Goal: Information Seeking & Learning: Learn about a topic

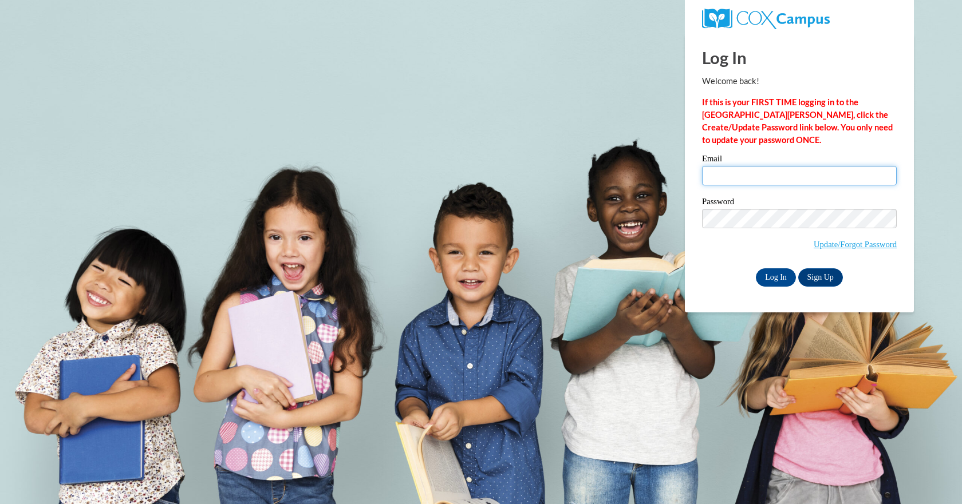
click at [745, 181] on input "Email" at bounding box center [799, 175] width 195 height 19
click at [746, 187] on div "Email" at bounding box center [799, 174] width 195 height 39
click at [743, 181] on input "Email" at bounding box center [799, 175] width 195 height 19
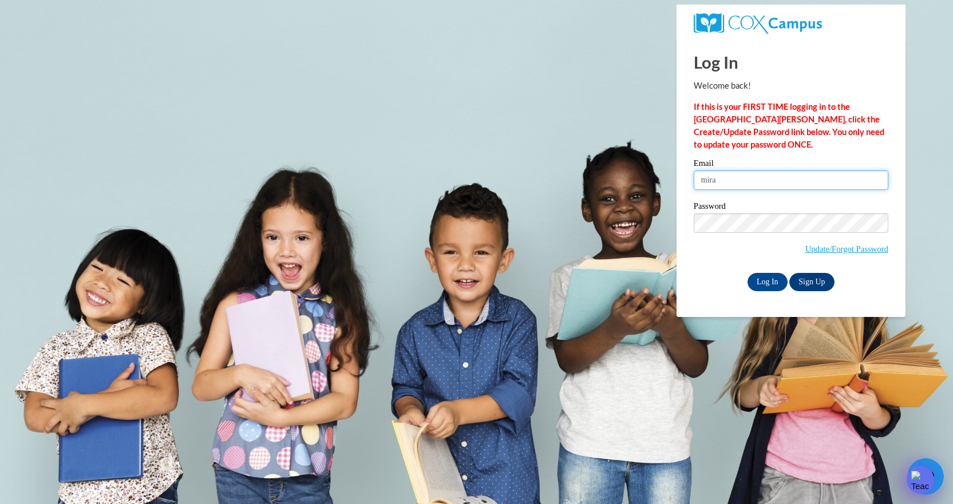
type input "miranda.smith@student.thomasu.edu"
click at [766, 283] on input "Log In" at bounding box center [768, 282] width 40 height 18
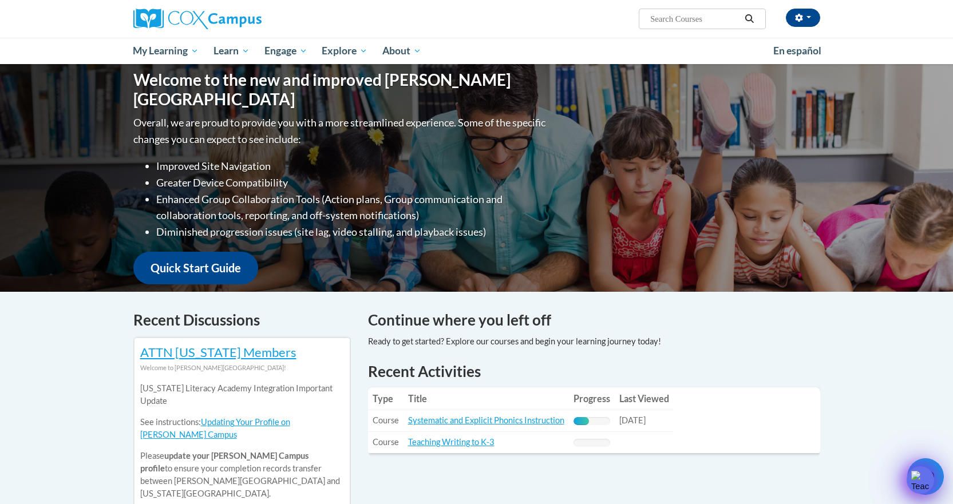
scroll to position [286, 0]
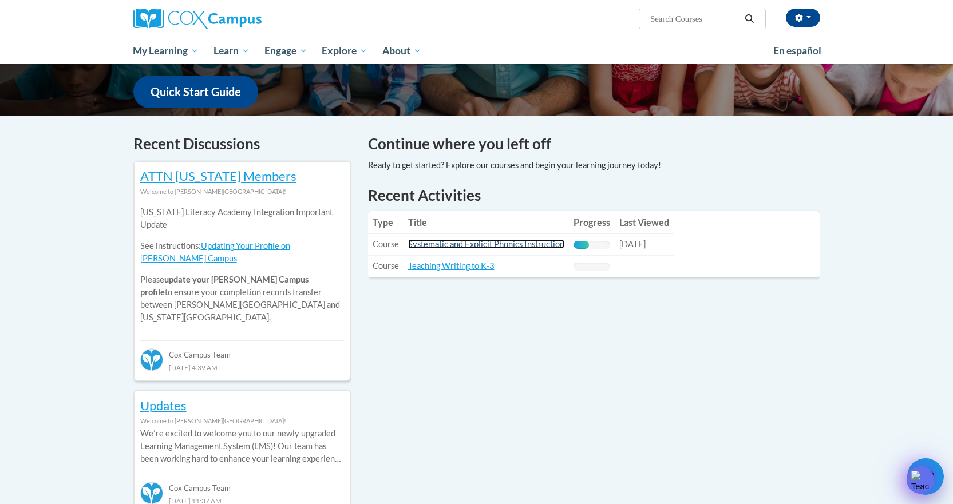
click at [495, 248] on link "Systematic and Explicit Phonics Instruction" at bounding box center [486, 244] width 156 height 10
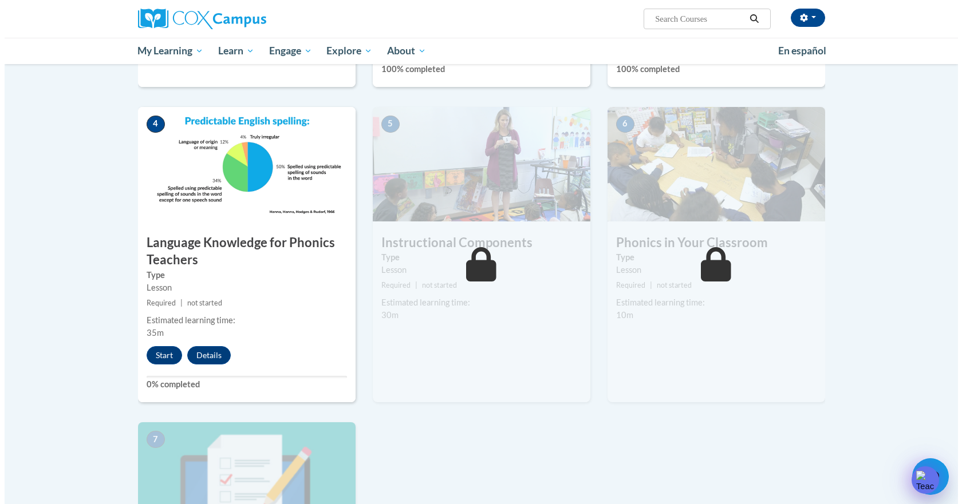
scroll to position [514, 0]
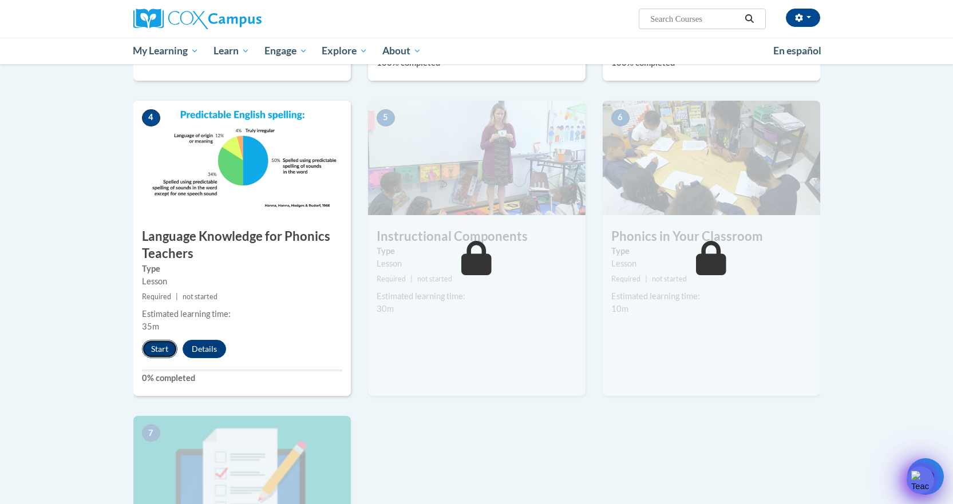
click at [149, 345] on button "Start" at bounding box center [159, 349] width 35 height 18
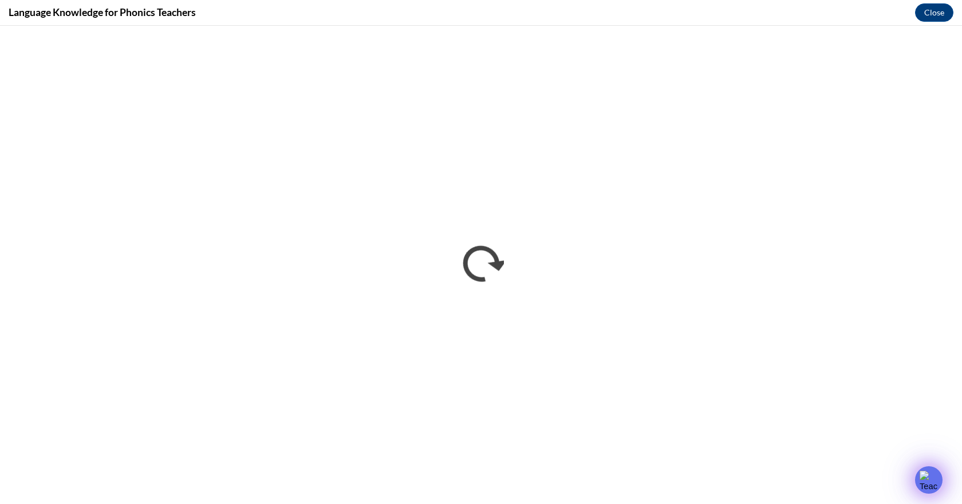
scroll to position [0, 0]
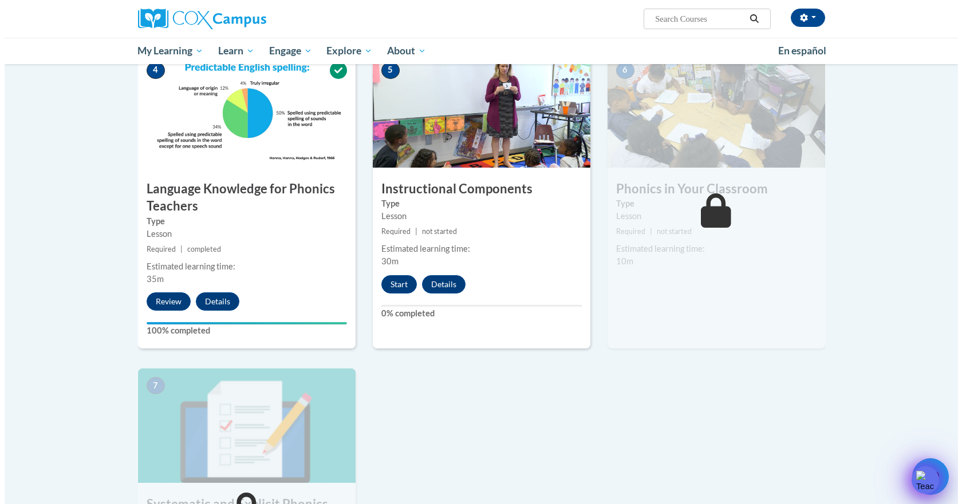
scroll to position [553, 0]
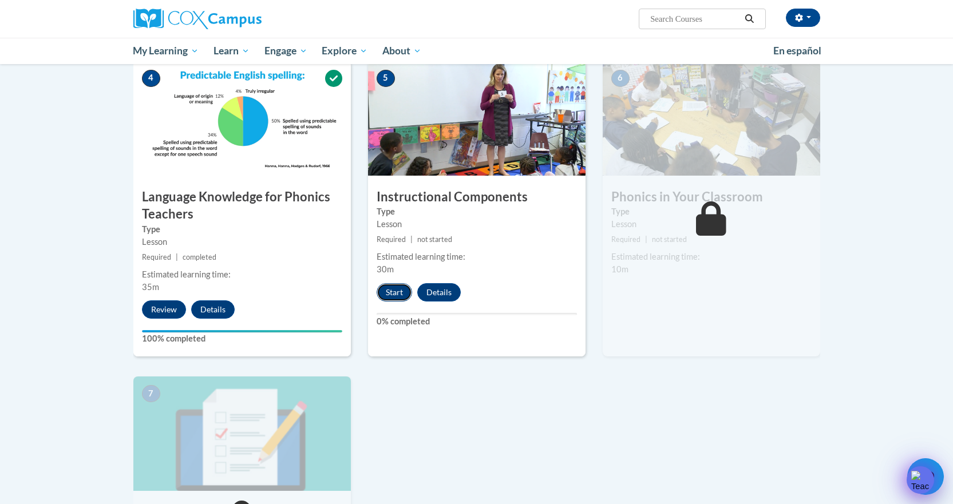
click at [393, 295] on button "Start" at bounding box center [394, 292] width 35 height 18
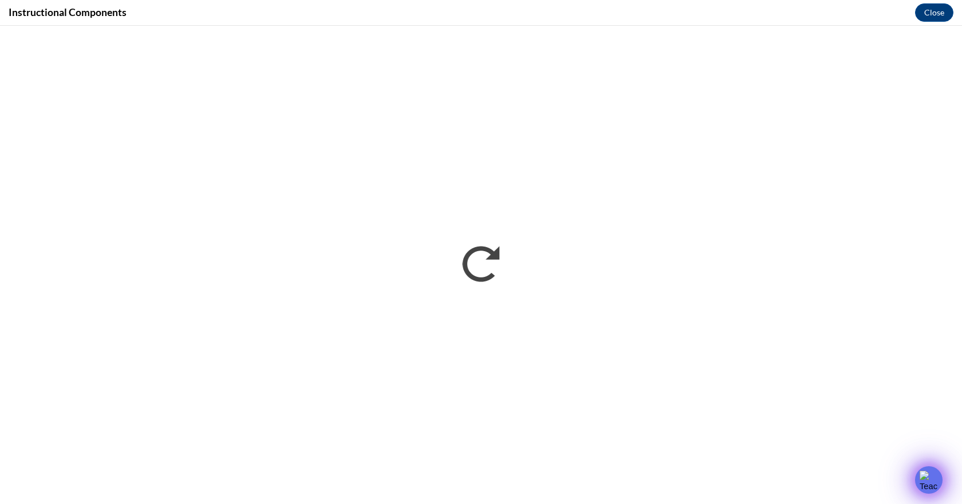
scroll to position [0, 0]
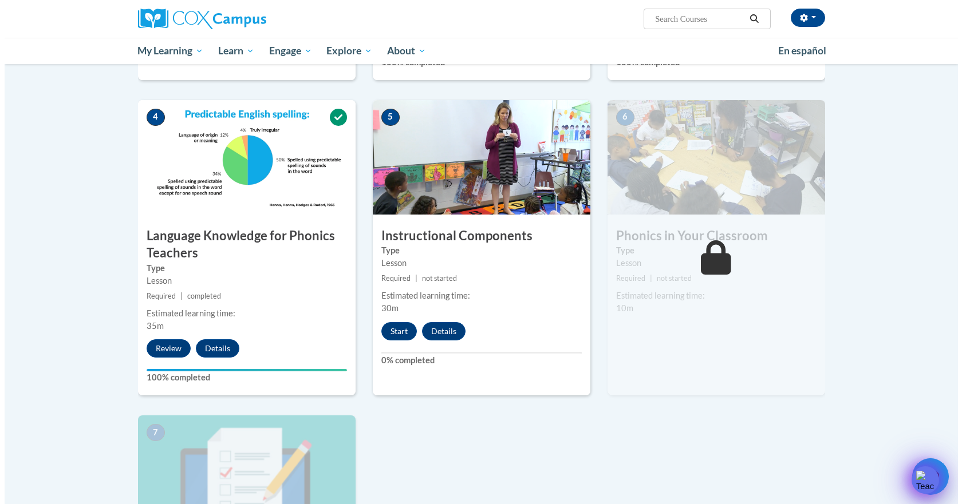
scroll to position [500, 0]
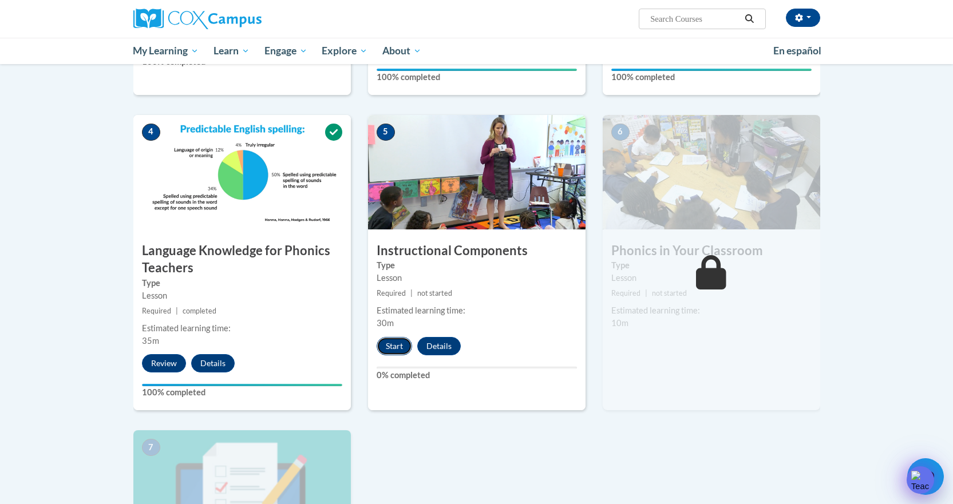
click at [390, 343] on button "Start" at bounding box center [394, 346] width 35 height 18
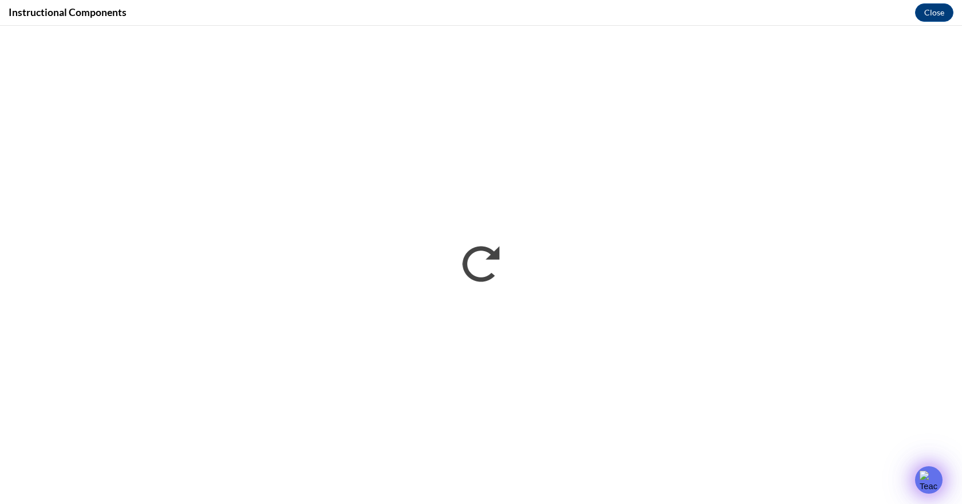
scroll to position [0, 0]
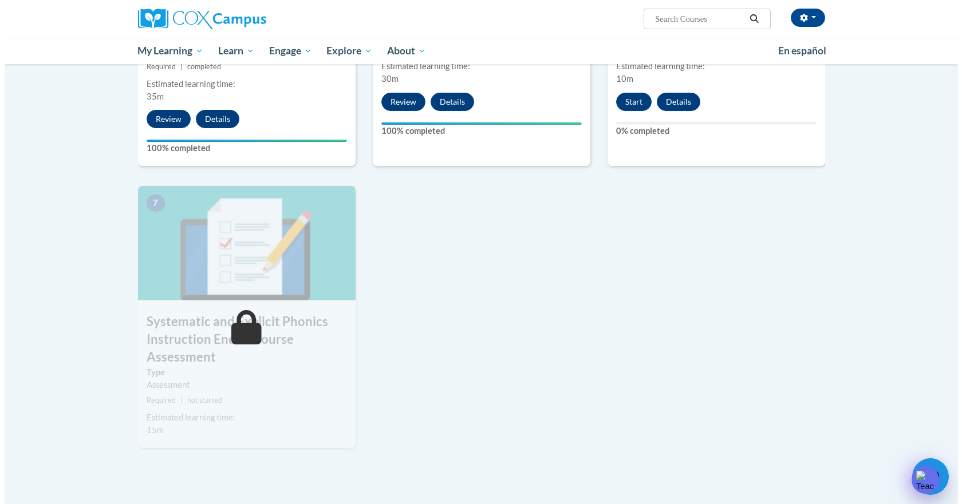
scroll to position [630, 0]
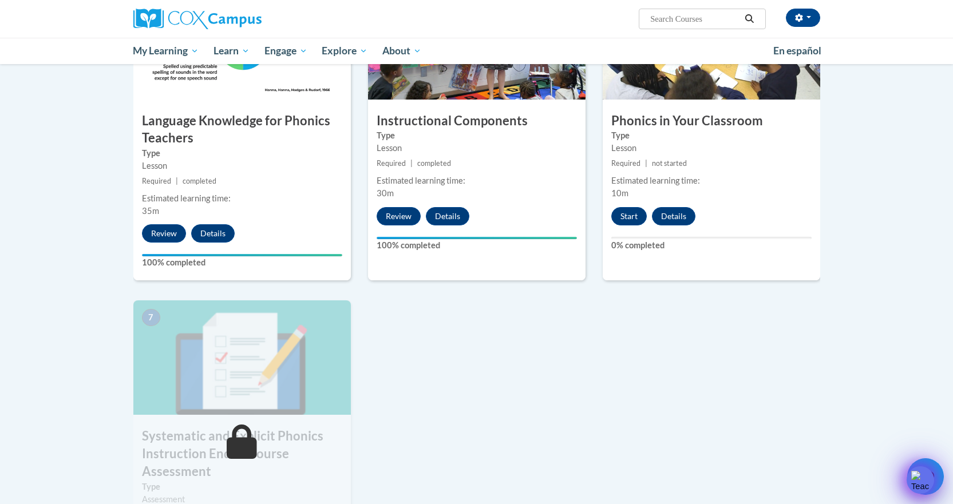
click at [628, 226] on div "6 Phonics in Your Classroom Type Lesson Required | not started Estimated learni…" at bounding box center [711, 133] width 217 height 296
click at [630, 220] on button "Start" at bounding box center [628, 216] width 35 height 18
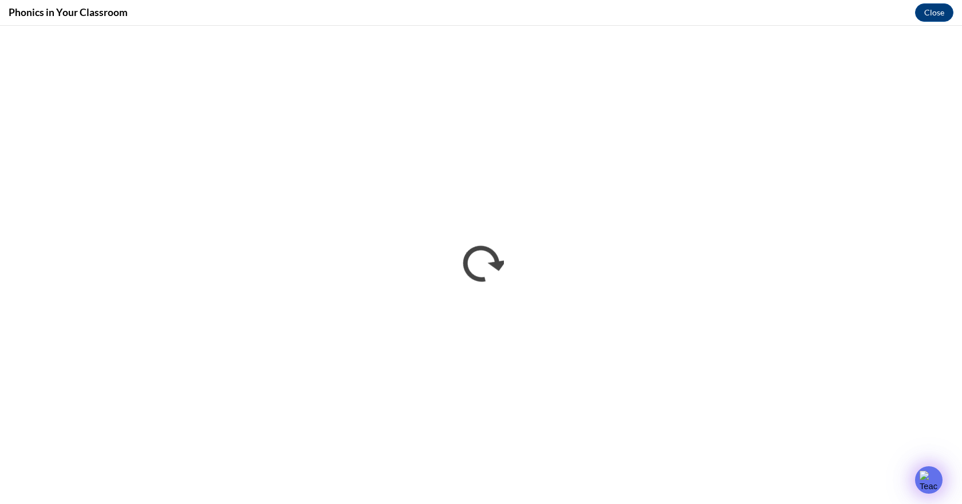
scroll to position [0, 0]
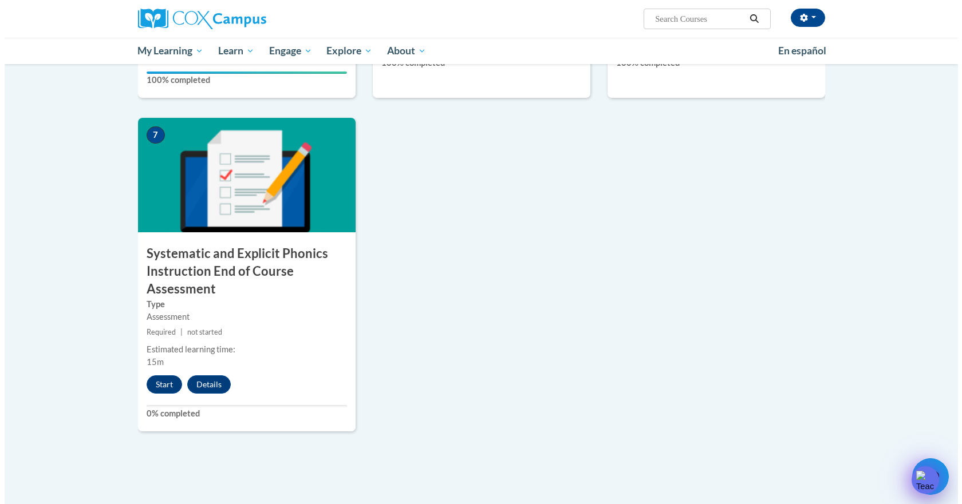
scroll to position [857, 0]
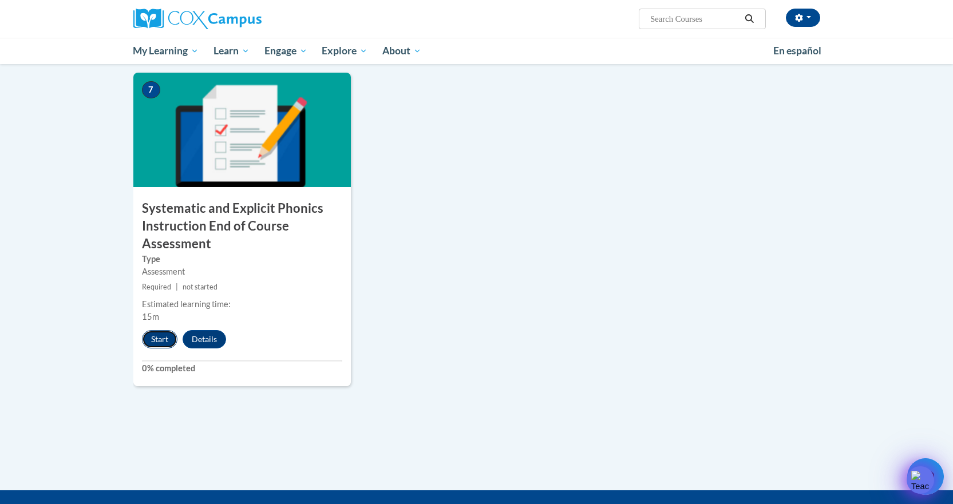
click at [166, 339] on button "Start" at bounding box center [159, 339] width 35 height 18
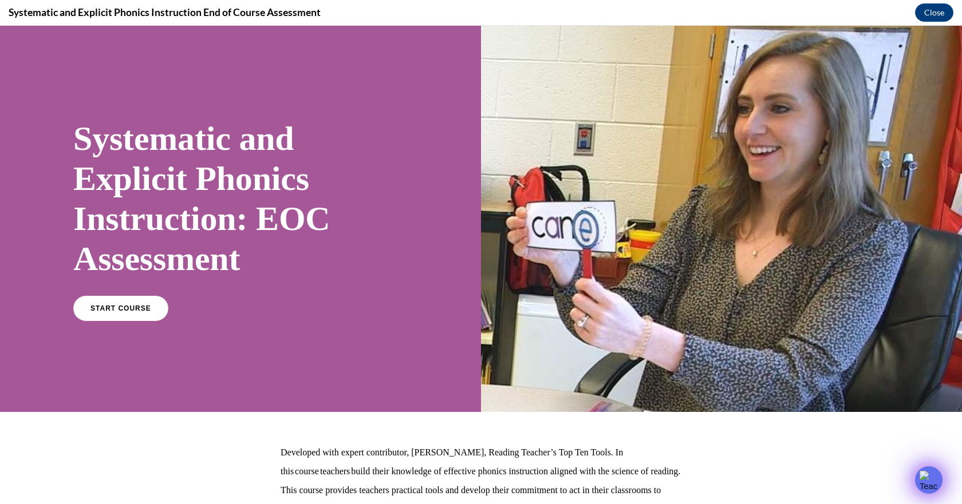
scroll to position [0, 0]
click at [144, 305] on span "START COURSE" at bounding box center [121, 308] width 64 height 9
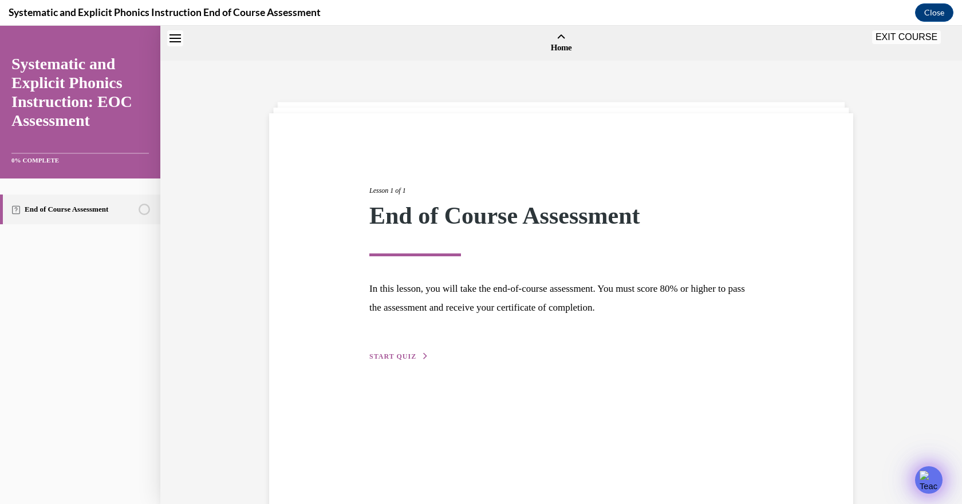
scroll to position [35, 0]
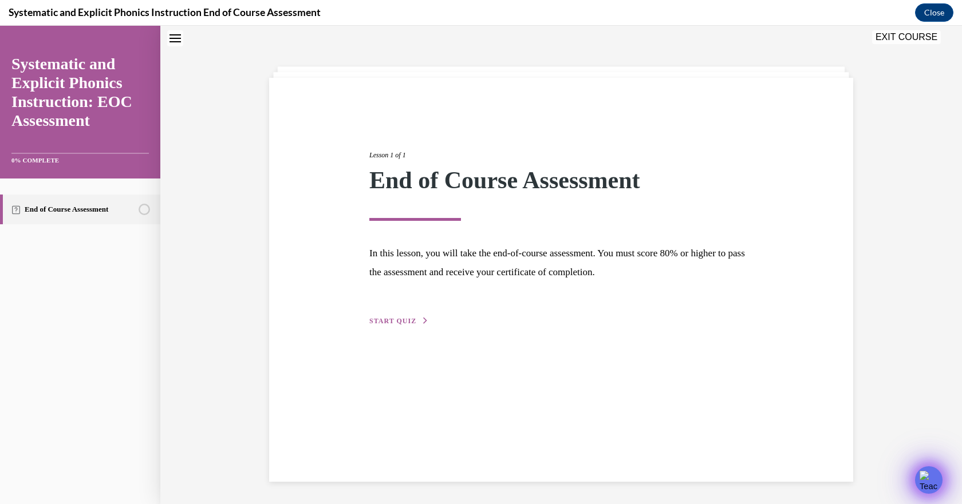
click at [391, 315] on div "Lesson 1 of 1 End of Course Assessment In this lesson, you will take the end-of…" at bounding box center [561, 226] width 401 height 204
click at [388, 329] on div "Lesson 1 of 1 End of Course Assessment In this lesson, you will take the end-of…" at bounding box center [561, 280] width 584 height 404
click at [395, 323] on span "START QUIZ" at bounding box center [392, 321] width 47 height 8
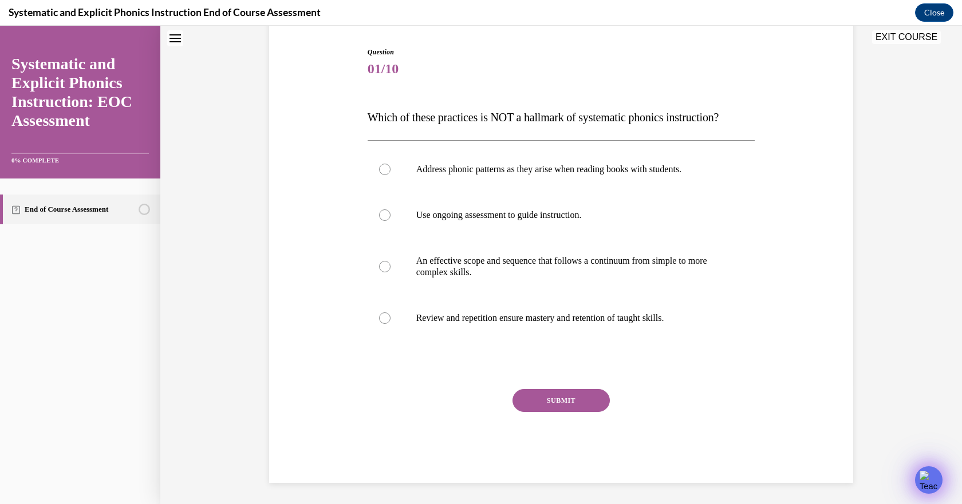
scroll to position [114, 0]
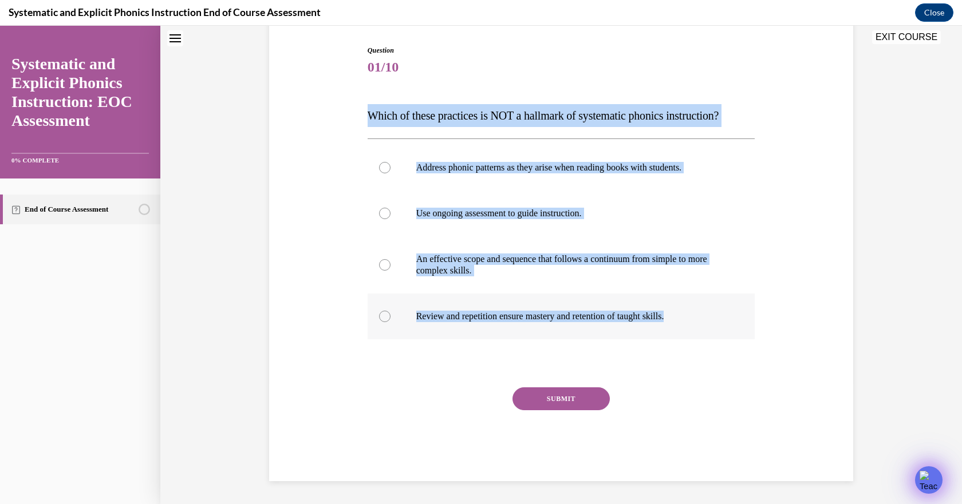
drag, startPoint x: 361, startPoint y: 113, endPoint x: 701, endPoint y: 318, distance: 396.7
click at [701, 318] on div "Question 01/10 Which of these practices is NOT a hallmark of systematic phonics…" at bounding box center [561, 254] width 393 height 453
copy div "Which of these practices is NOT a hallmark of systematic phonics instruction? A…"
click at [446, 183] on div at bounding box center [560, 168] width 387 height 46
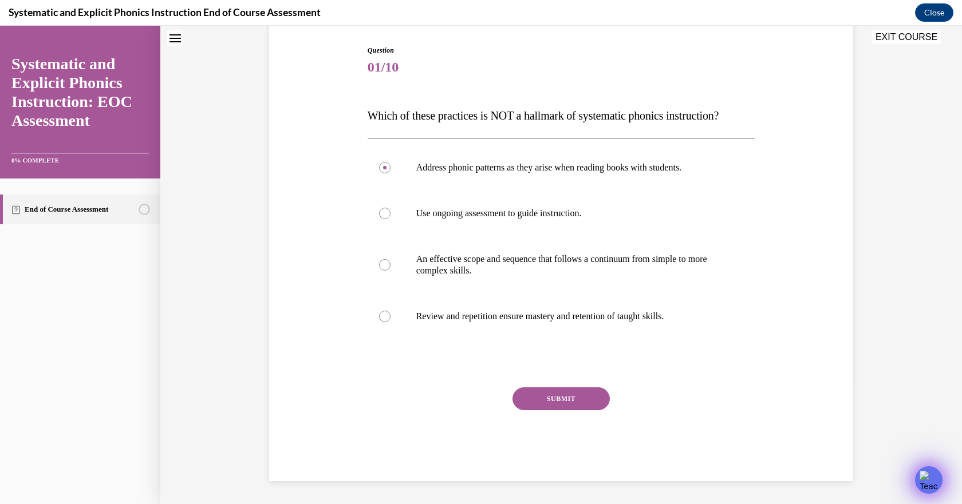
click at [580, 404] on button "SUBMIT" at bounding box center [560, 398] width 97 height 23
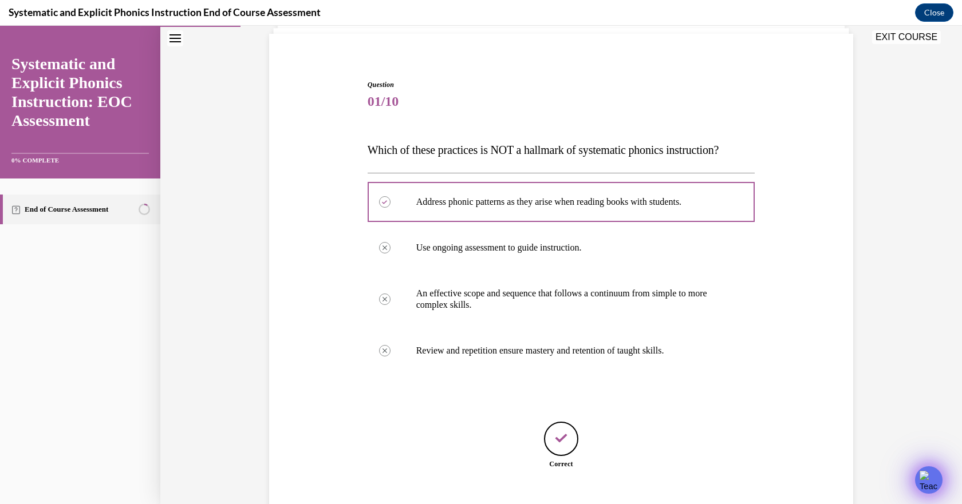
scroll to position [150, 0]
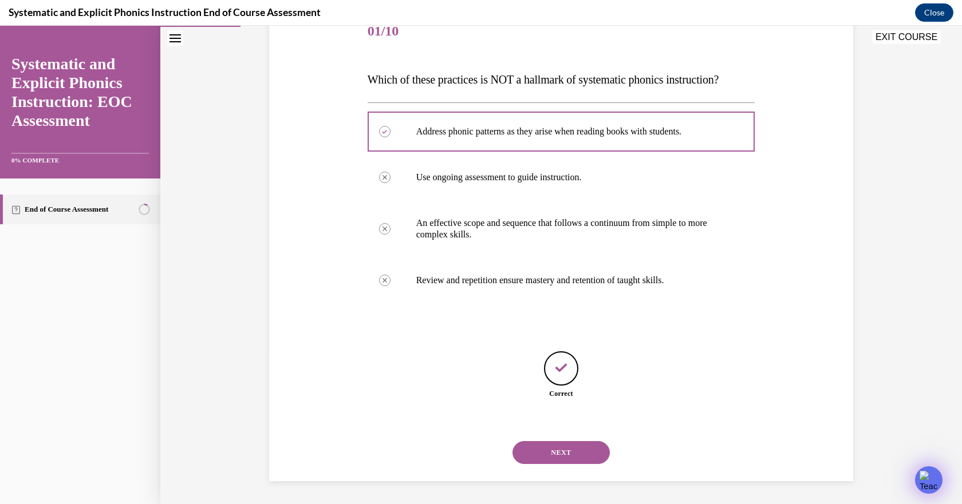
click at [574, 453] on button "NEXT" at bounding box center [560, 452] width 97 height 23
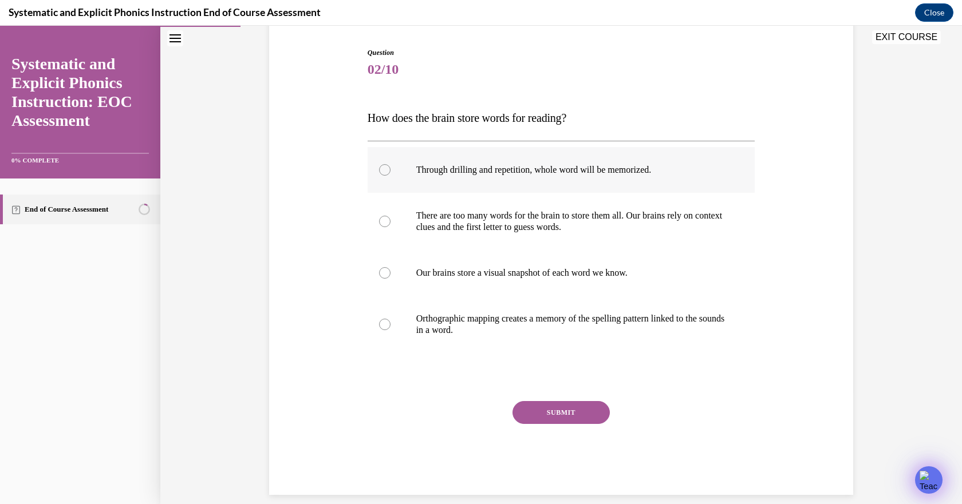
scroll to position [113, 0]
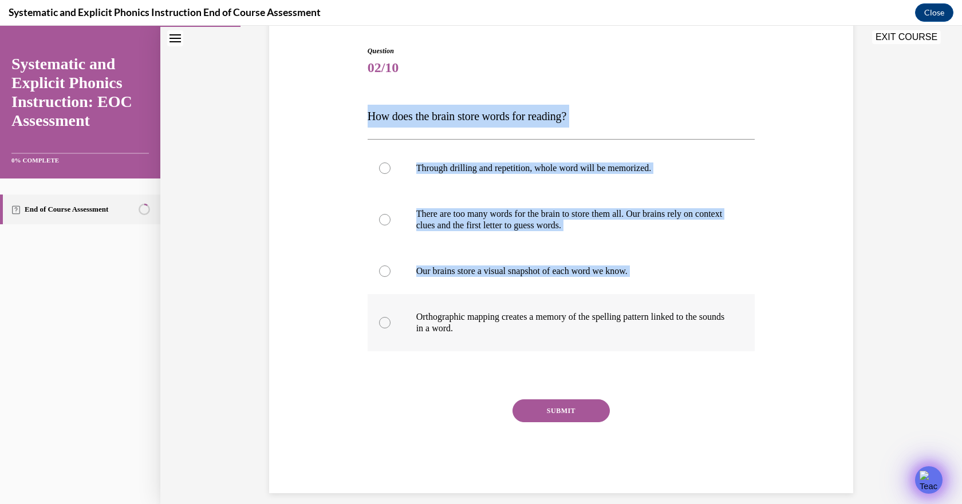
drag, startPoint x: 363, startPoint y: 116, endPoint x: 697, endPoint y: 335, distance: 398.9
click at [697, 335] on div "Question 02/10 How does the brain store words for reading? Through drilling and…" at bounding box center [560, 270] width 387 height 448
click at [382, 117] on span "How does the brain store words for reading?" at bounding box center [466, 116] width 199 height 13
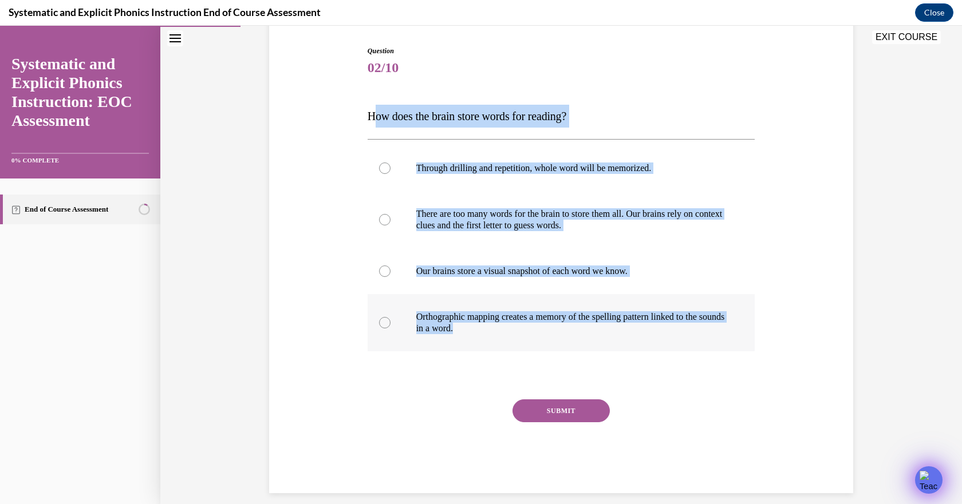
drag, startPoint x: 367, startPoint y: 114, endPoint x: 600, endPoint y: 327, distance: 315.2
click at [600, 327] on div "Question 02/10 How does the brain store words for reading? Through drilling and…" at bounding box center [560, 270] width 387 height 448
click at [390, 115] on span "How does the brain store words for reading?" at bounding box center [466, 116] width 199 height 13
drag, startPoint x: 364, startPoint y: 114, endPoint x: 557, endPoint y: 333, distance: 291.9
click at [557, 333] on div "Question 02/10 How does the brain store words for reading? Through drilling and…" at bounding box center [560, 270] width 387 height 448
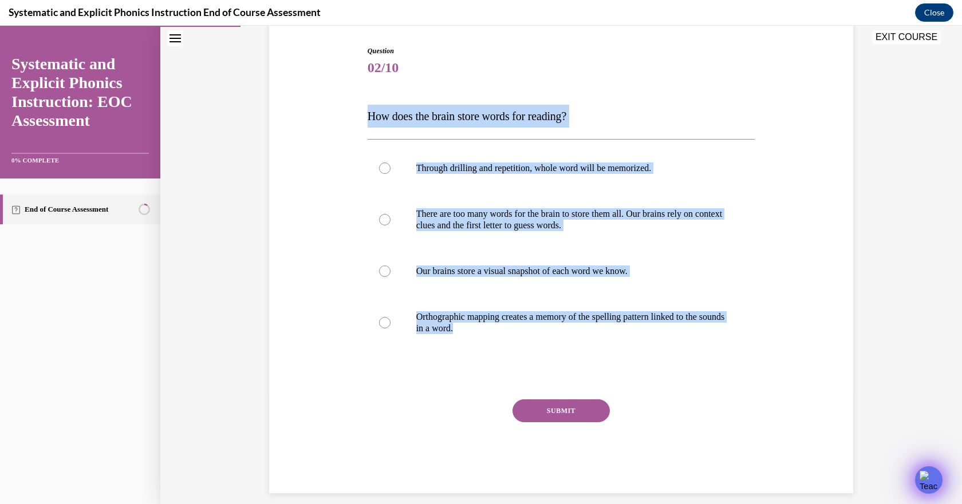
copy div "How does the brain store words for reading? Through drilling and repetition, wh…"
click at [514, 265] on div at bounding box center [560, 271] width 387 height 46
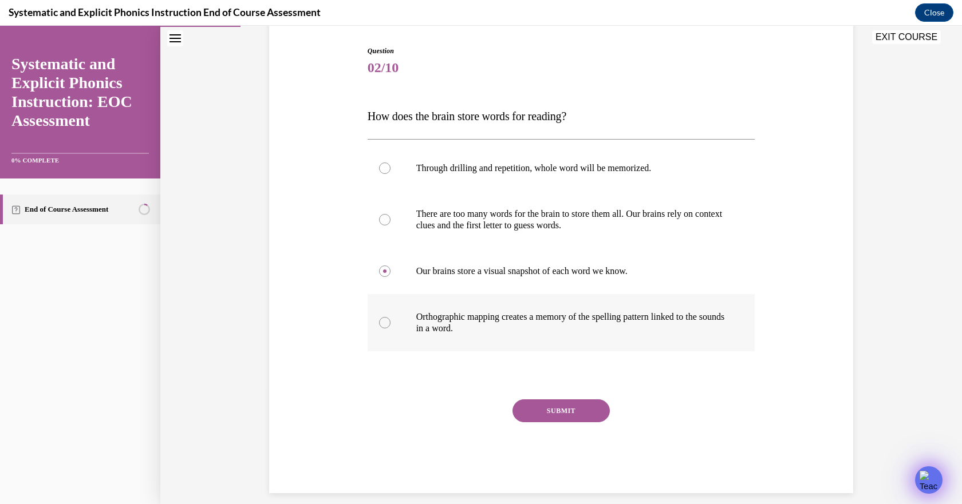
click at [383, 323] on div at bounding box center [384, 322] width 11 height 11
click at [538, 404] on button "SUBMIT" at bounding box center [560, 411] width 97 height 23
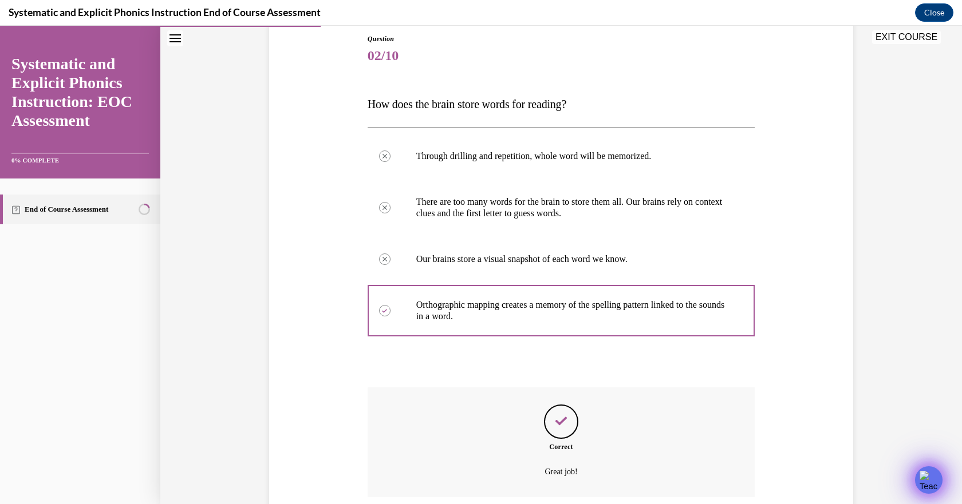
scroll to position [218, 0]
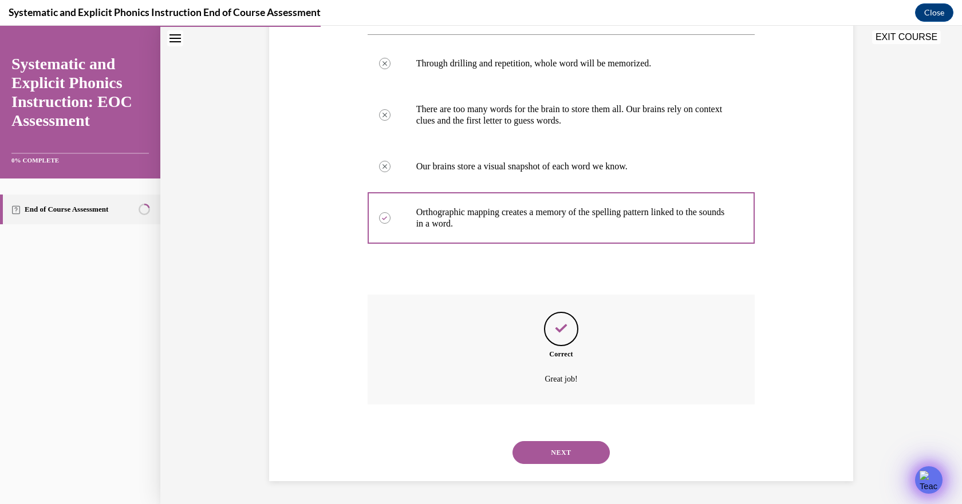
click at [553, 450] on button "NEXT" at bounding box center [560, 452] width 97 height 23
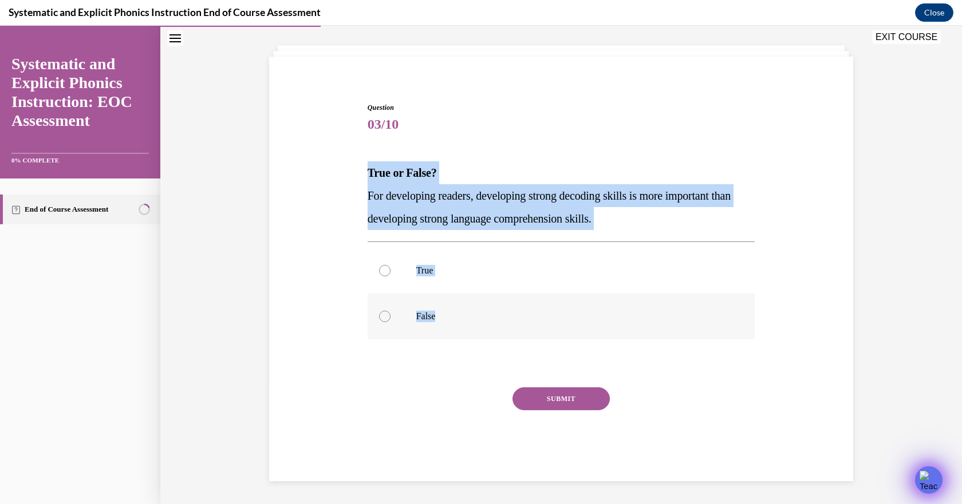
drag, startPoint x: 363, startPoint y: 173, endPoint x: 492, endPoint y: 319, distance: 195.0
click at [492, 319] on div "Question 03/10 True or False? For developing readers, developing strong decodin…" at bounding box center [560, 291] width 387 height 379
copy div "True or False? For developing readers, developing strong decoding skills is mor…"
click at [424, 295] on div at bounding box center [560, 317] width 387 height 46
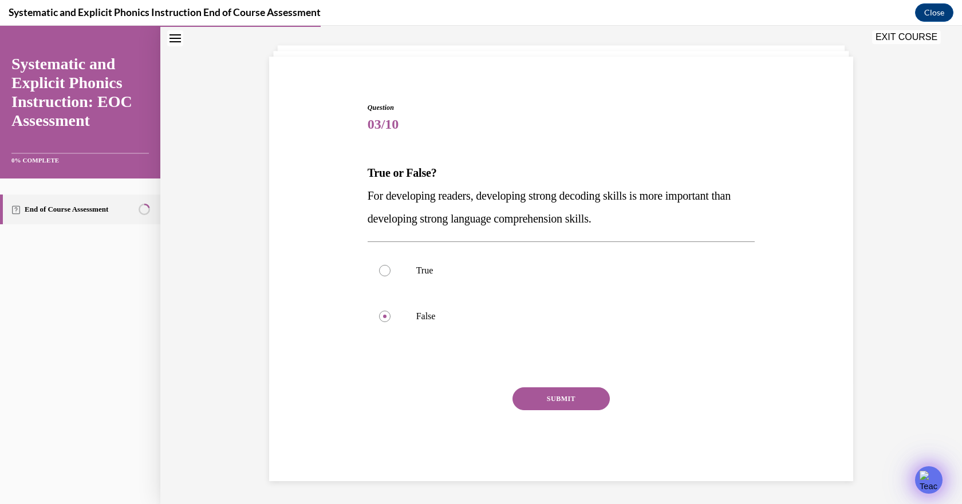
click at [566, 405] on button "SUBMIT" at bounding box center [560, 398] width 97 height 23
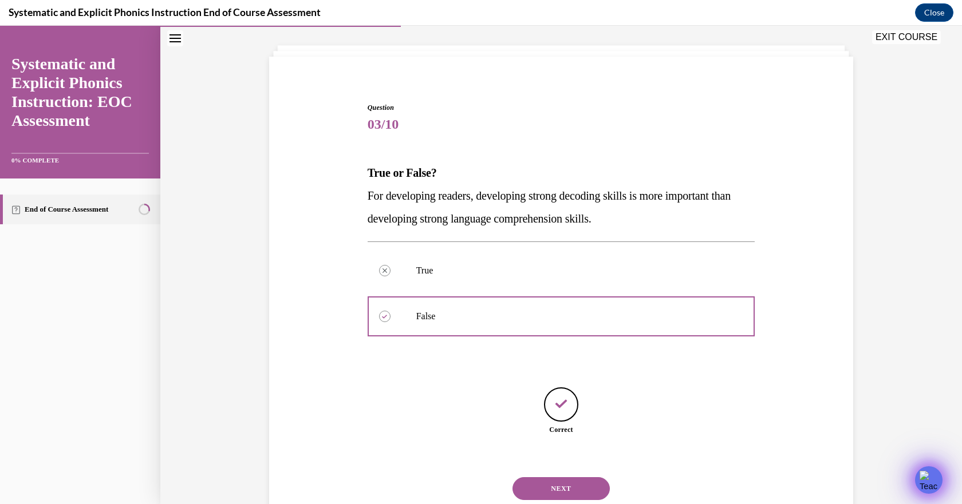
scroll to position [93, 0]
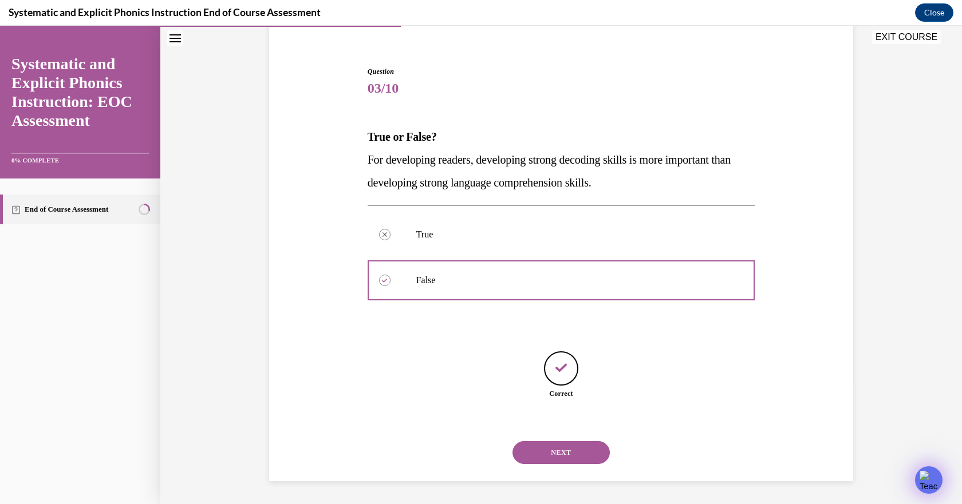
click at [580, 457] on button "NEXT" at bounding box center [560, 452] width 97 height 23
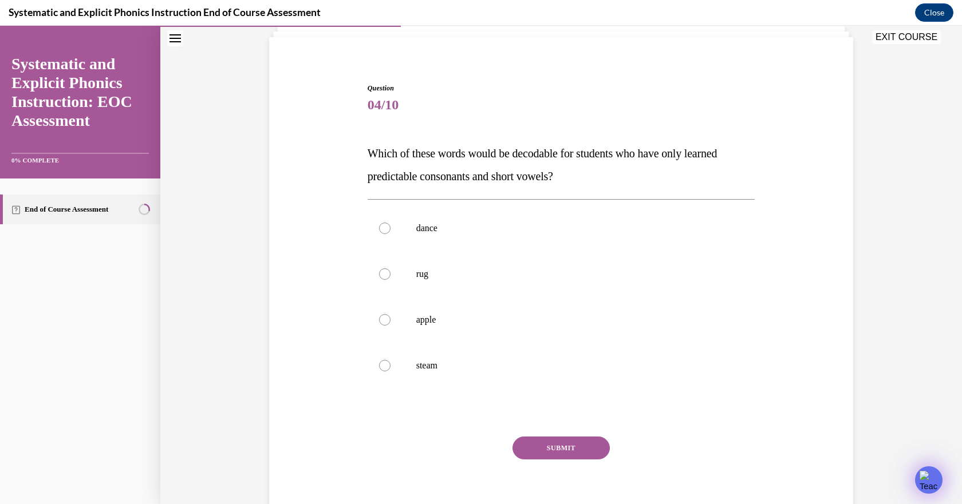
scroll to position [81, 0]
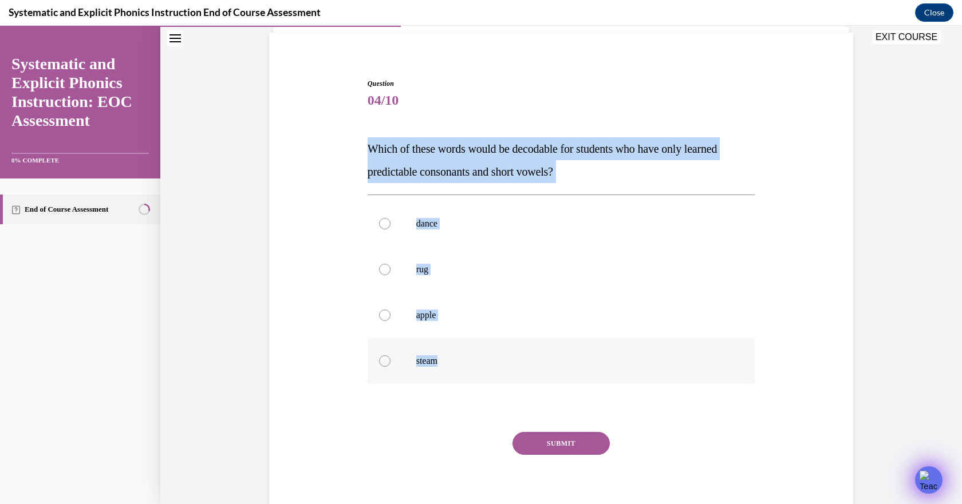
drag, startPoint x: 364, startPoint y: 154, endPoint x: 441, endPoint y: 362, distance: 221.5
click at [441, 362] on div "Question 04/10 Which of these words would be decodable for students who have on…" at bounding box center [560, 302] width 387 height 448
copy div "Which of these words would be decodable for students who have only learned pred…"
click at [489, 273] on p "rug" at bounding box center [571, 269] width 310 height 11
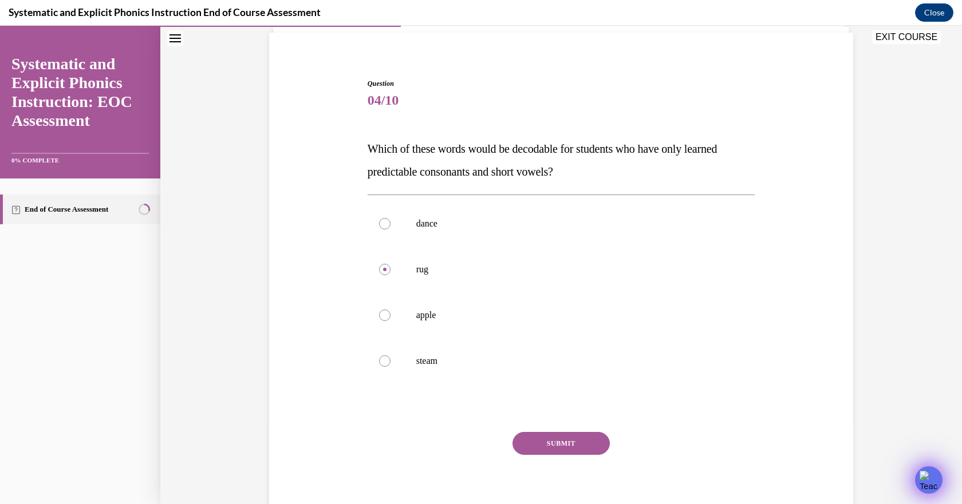
click at [548, 442] on button "SUBMIT" at bounding box center [560, 443] width 97 height 23
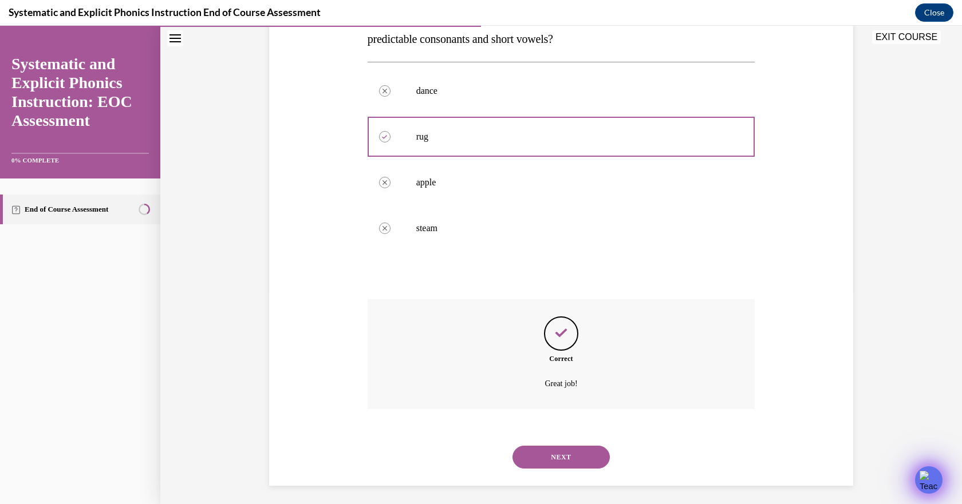
scroll to position [218, 0]
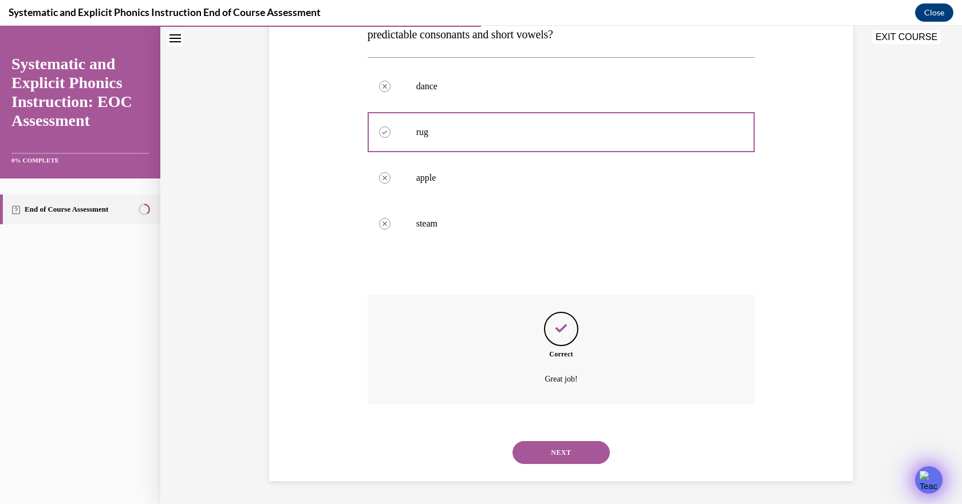
click at [560, 458] on button "NEXT" at bounding box center [560, 452] width 97 height 23
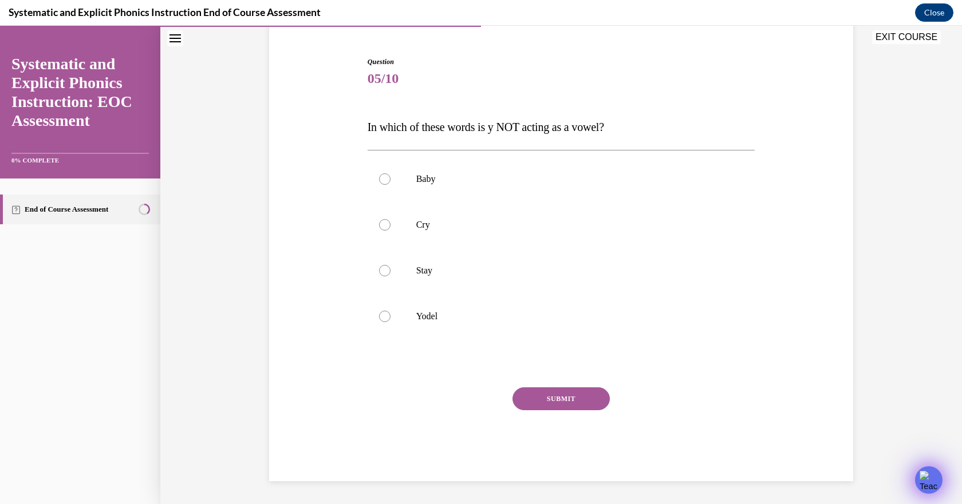
scroll to position [102, 0]
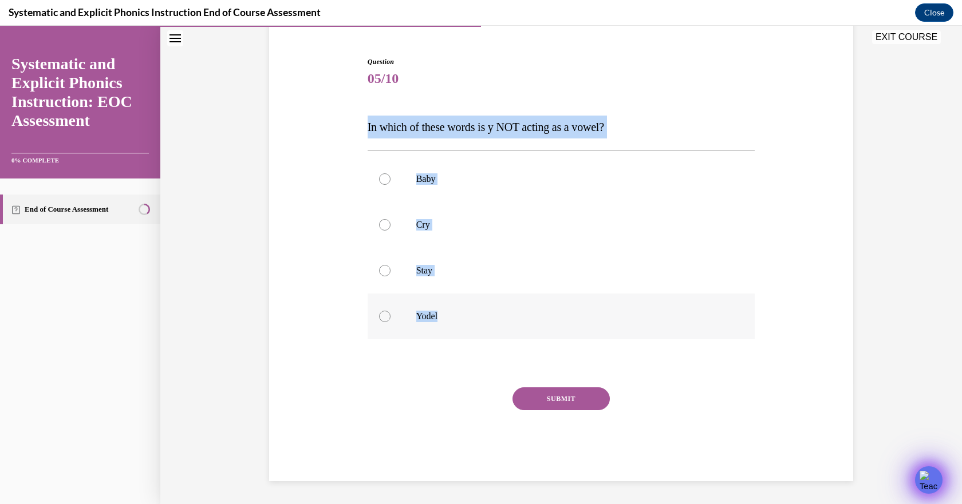
drag, startPoint x: 361, startPoint y: 127, endPoint x: 497, endPoint y: 320, distance: 236.1
click at [497, 320] on div "Question 05/10 In which of these words is y NOT acting as a vowel? Baby Cry Sta…" at bounding box center [561, 260] width 393 height 442
copy div "In which of these words is y NOT acting as a vowel? Baby Cry Stay Yodel"
click at [379, 321] on div at bounding box center [384, 316] width 11 height 11
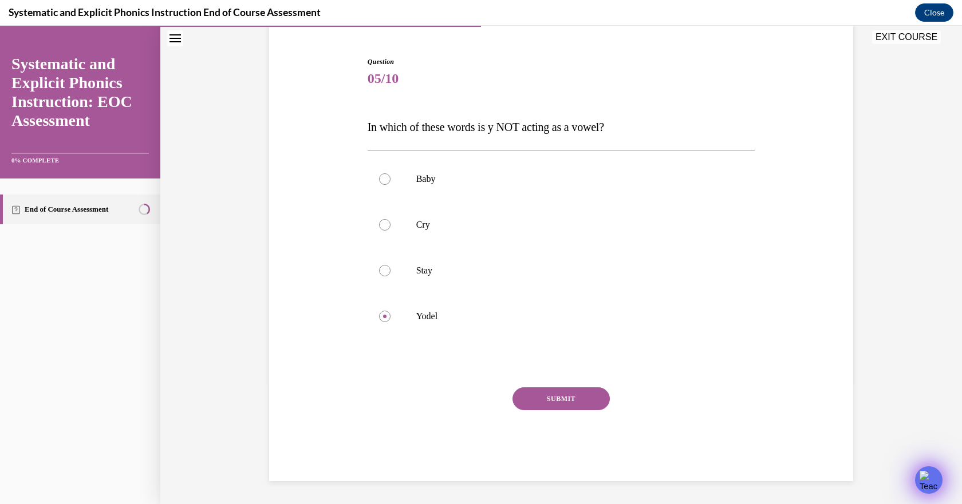
click at [562, 405] on button "SUBMIT" at bounding box center [560, 398] width 97 height 23
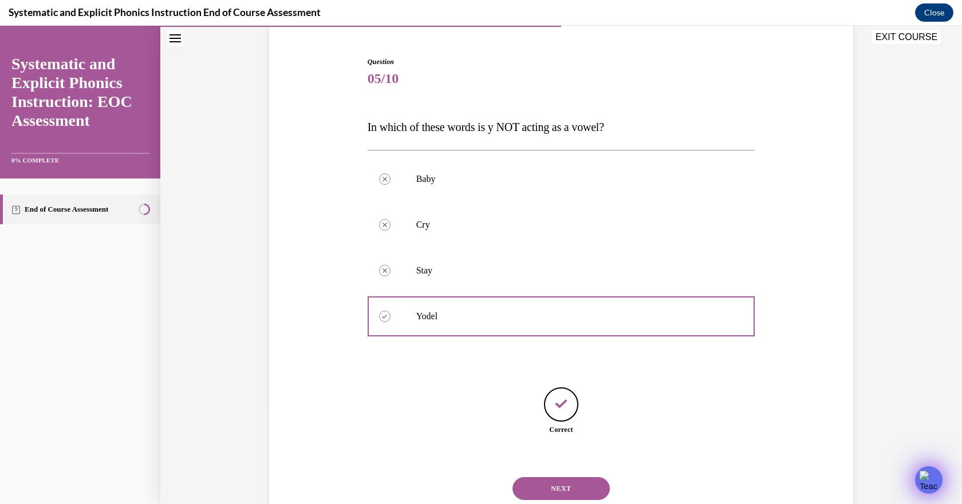
scroll to position [139, 0]
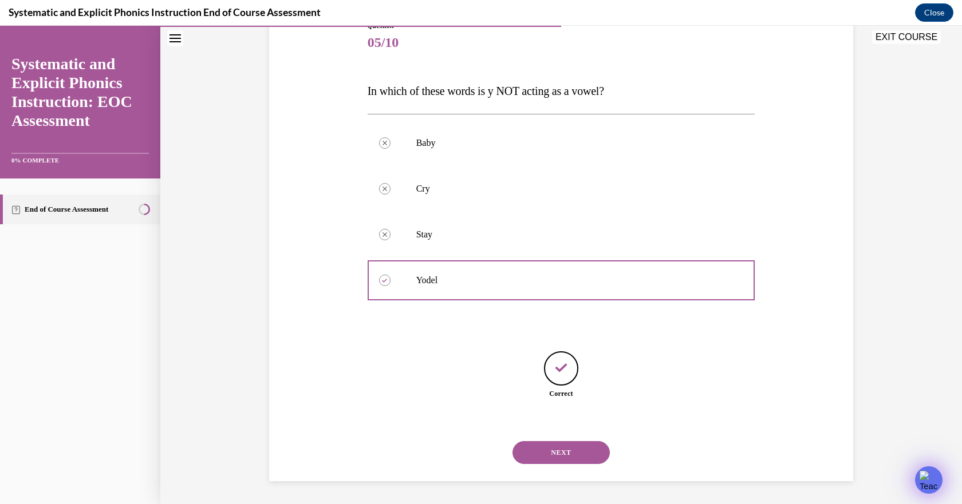
click at [555, 447] on button "NEXT" at bounding box center [560, 452] width 97 height 23
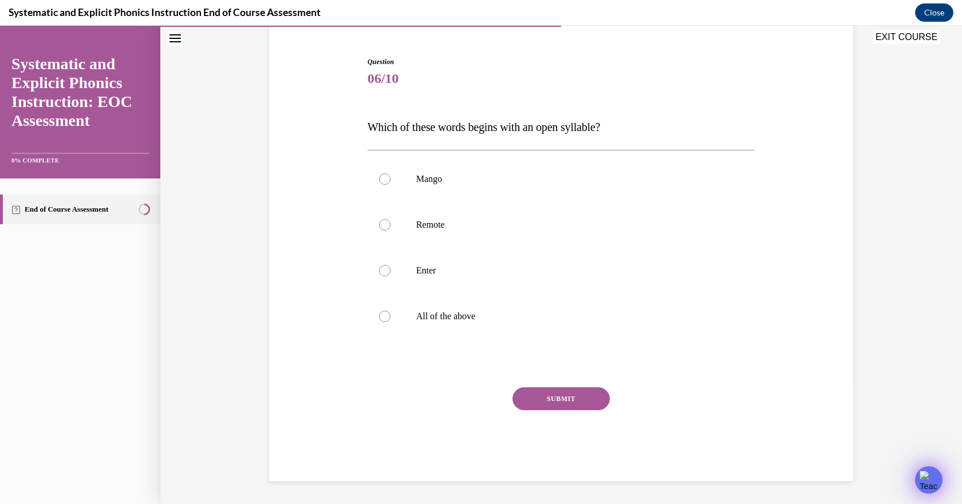
scroll to position [102, 0]
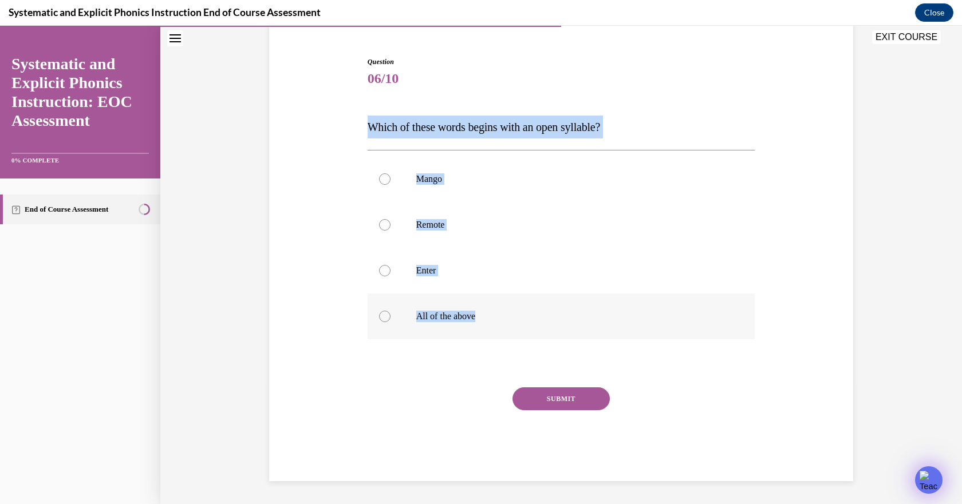
drag, startPoint x: 361, startPoint y: 122, endPoint x: 481, endPoint y: 318, distance: 229.4
click at [481, 318] on div "Question 06/10 Which of these words begins with an open syllable? Mango Remote …" at bounding box center [561, 260] width 393 height 442
copy div "Which of these words begins with an open syllable? Mango Remote Enter All of th…"
click at [380, 222] on div at bounding box center [384, 224] width 11 height 11
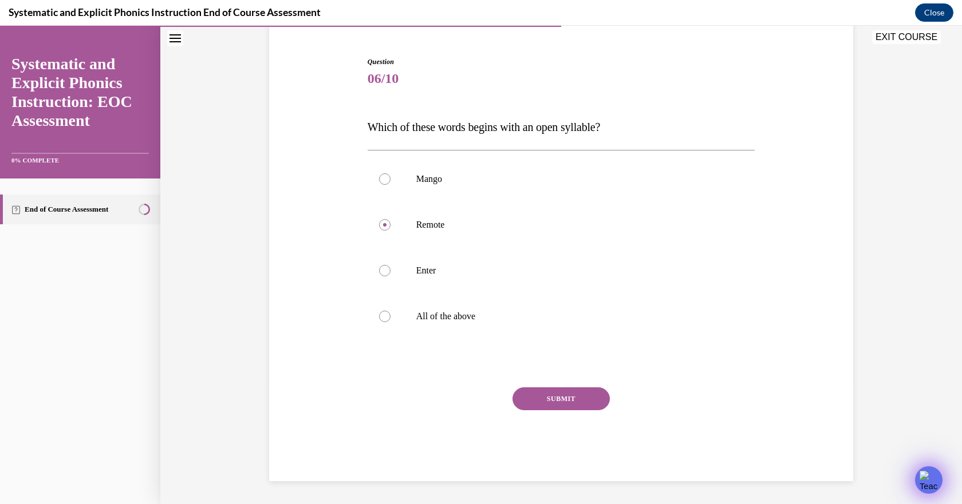
click at [556, 396] on button "SUBMIT" at bounding box center [560, 398] width 97 height 23
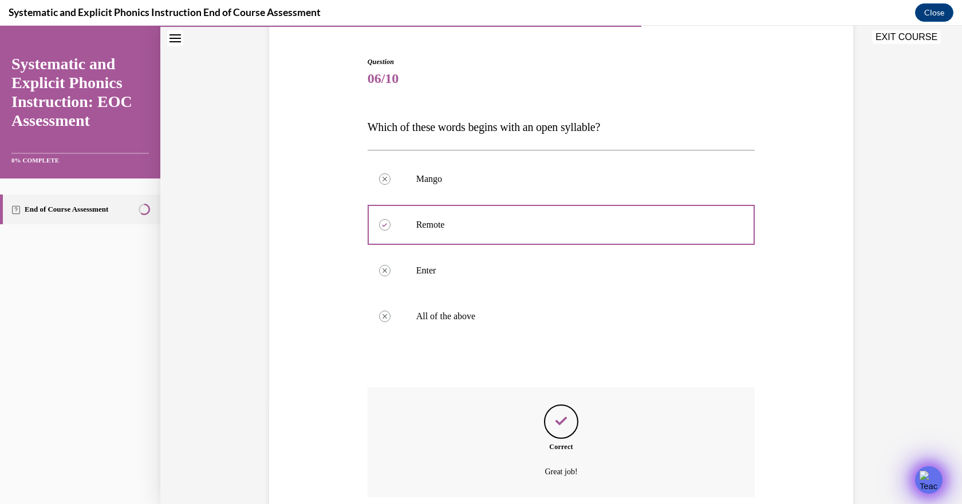
scroll to position [195, 0]
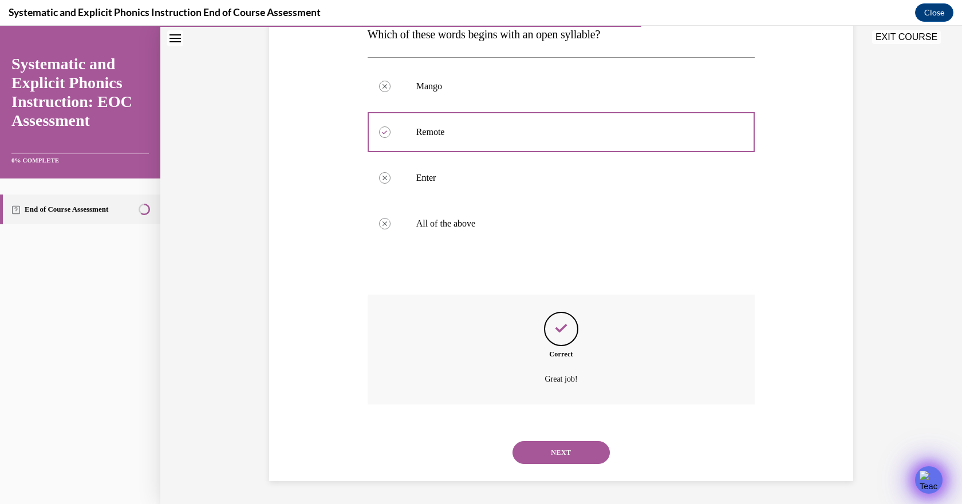
click at [566, 453] on button "NEXT" at bounding box center [560, 452] width 97 height 23
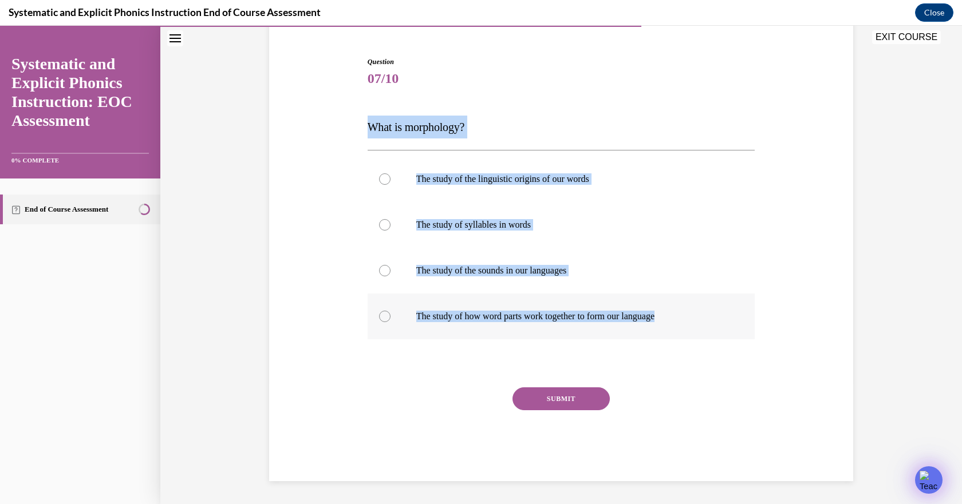
drag, startPoint x: 365, startPoint y: 126, endPoint x: 682, endPoint y: 318, distance: 370.7
click at [682, 318] on div "Question 07/10 What is morphology? The study of the linguistic origins of our w…" at bounding box center [560, 269] width 387 height 425
copy div "What is morphology? The study of the linguistic origins of our words The study …"
click at [523, 181] on p "The study of the linguistic origins of our words" at bounding box center [571, 178] width 310 height 11
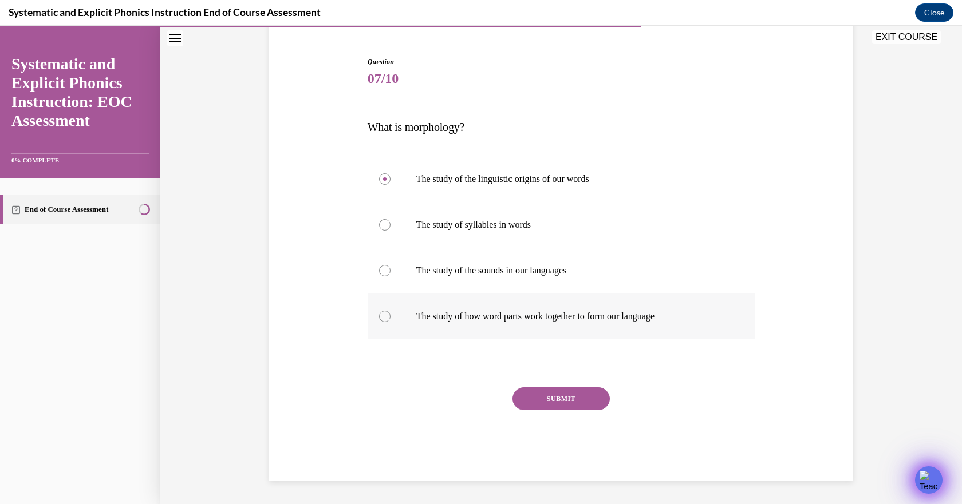
click at [383, 318] on div at bounding box center [384, 316] width 11 height 11
click at [539, 389] on button "SUBMIT" at bounding box center [560, 398] width 97 height 23
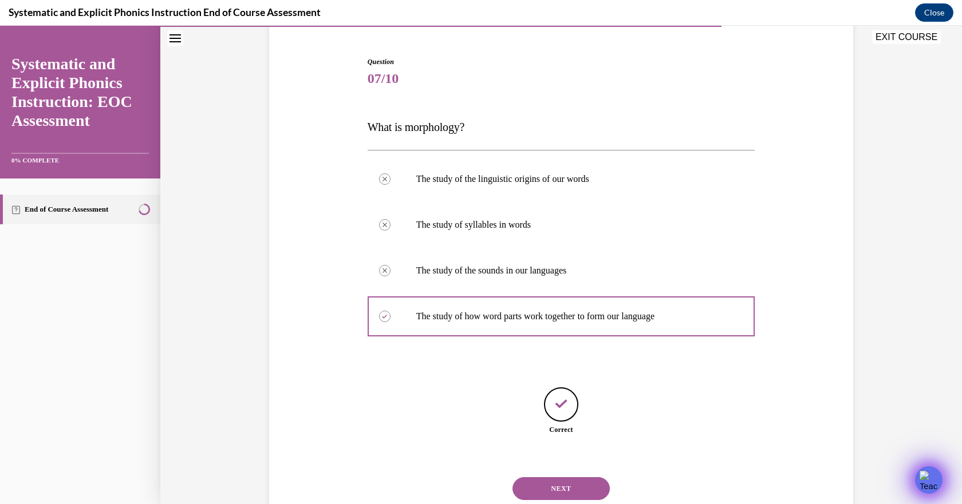
scroll to position [139, 0]
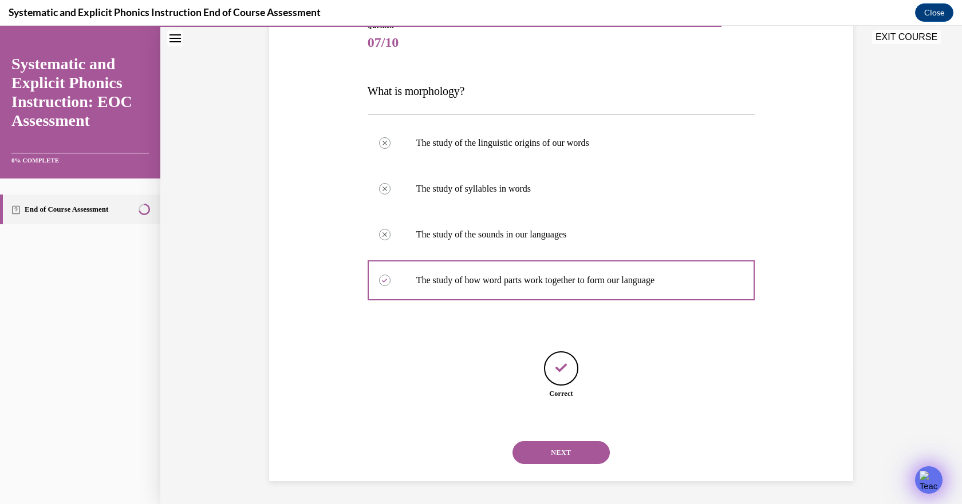
click at [576, 464] on div "NEXT" at bounding box center [560, 453] width 387 height 46
click at [569, 450] on button "NEXT" at bounding box center [560, 452] width 97 height 23
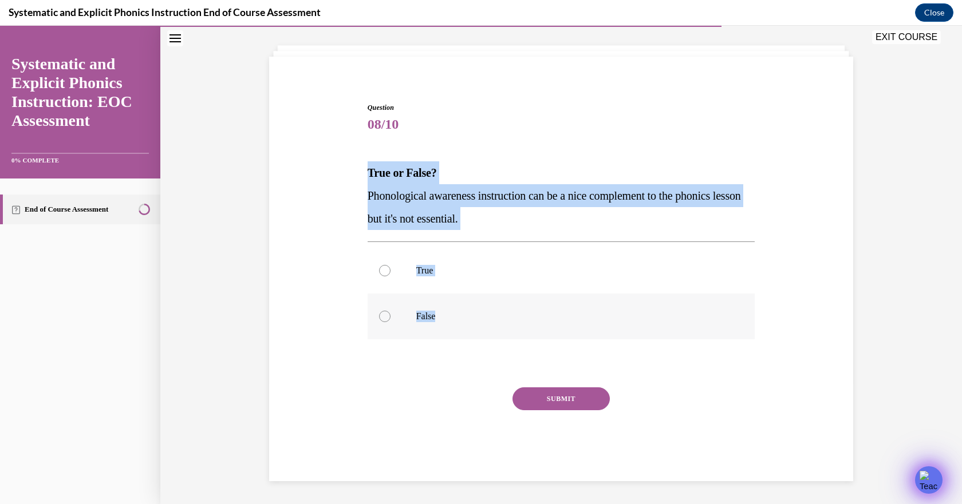
drag, startPoint x: 362, startPoint y: 169, endPoint x: 469, endPoint y: 319, distance: 184.6
click at [469, 319] on div "Question 08/10 True or False? Phonological awareness instruction can be a nice …" at bounding box center [561, 283] width 393 height 396
copy div "True or False? Phonological awareness instruction can be a nice complement to t…"
click at [443, 199] on span "Phonological awareness instruction can be a nice complement to the phonics less…" at bounding box center [553, 206] width 373 height 35
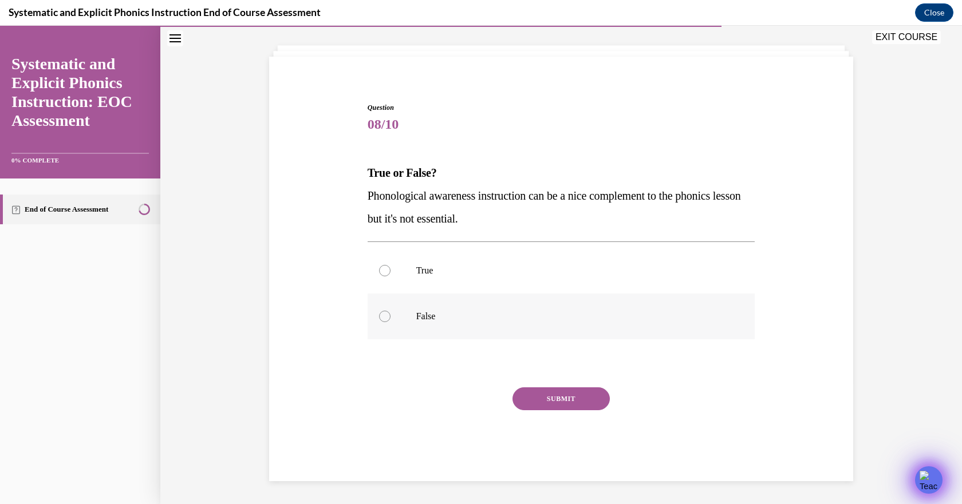
click at [379, 322] on div at bounding box center [384, 316] width 11 height 11
click at [552, 401] on button "SUBMIT" at bounding box center [560, 398] width 97 height 23
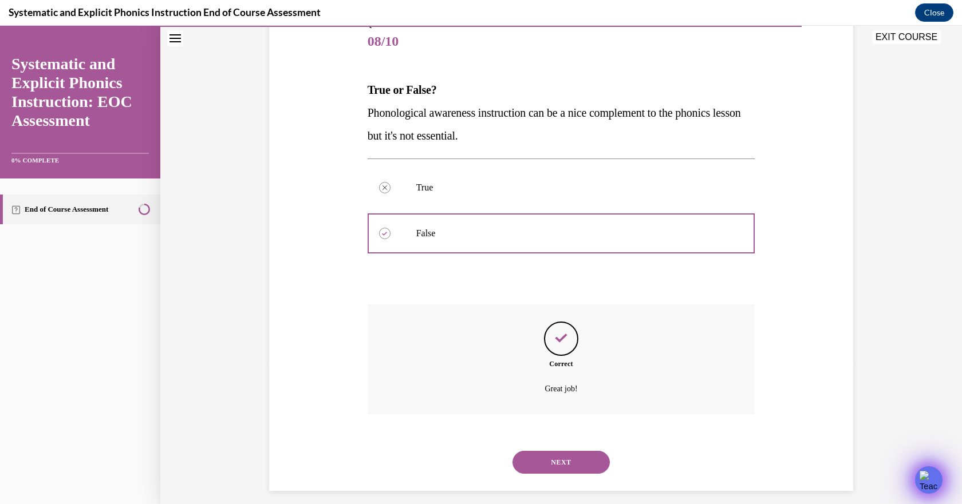
scroll to position [149, 0]
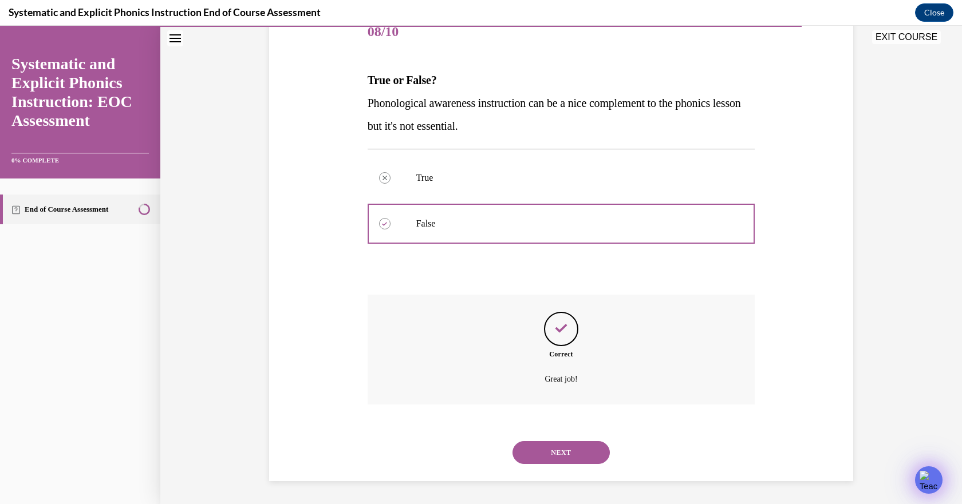
click at [544, 451] on button "NEXT" at bounding box center [560, 452] width 97 height 23
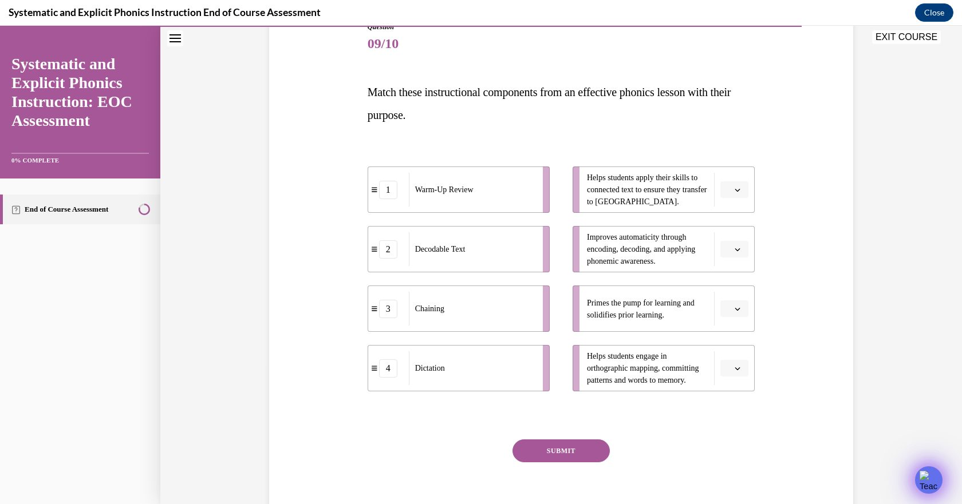
scroll to position [117, 0]
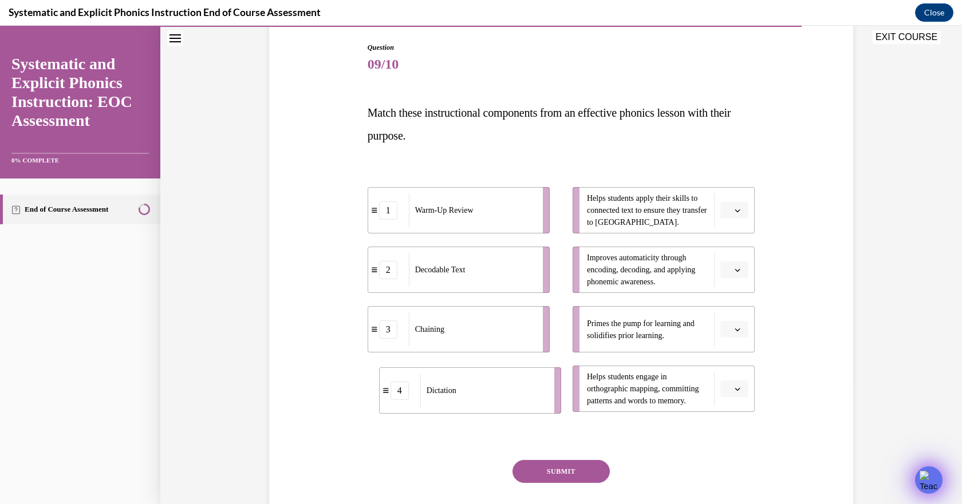
drag, startPoint x: 414, startPoint y: 394, endPoint x: 423, endPoint y: 397, distance: 9.6
click at [423, 397] on div "Dictation" at bounding box center [483, 391] width 126 height 34
click at [494, 394] on div "Dictation" at bounding box center [472, 389] width 126 height 34
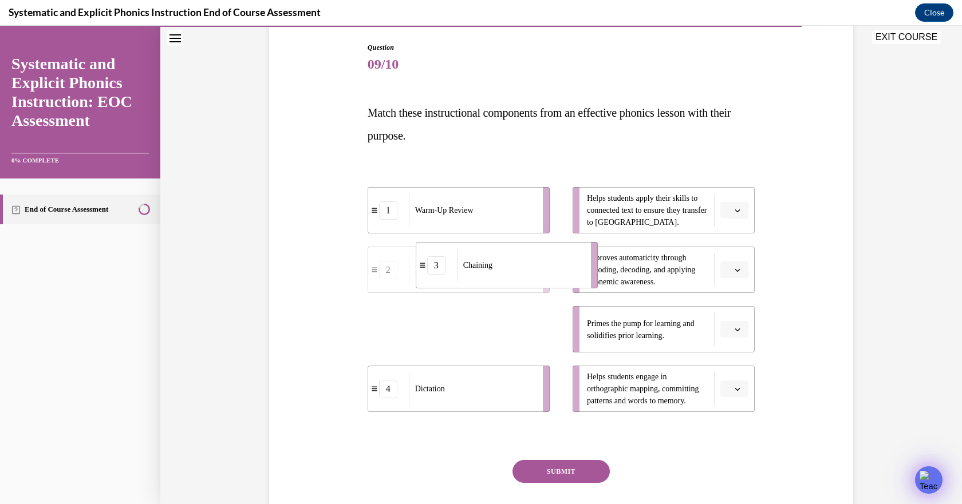
drag, startPoint x: 465, startPoint y: 339, endPoint x: 512, endPoint y: 276, distance: 78.5
click at [512, 276] on div "Chaining" at bounding box center [520, 265] width 126 height 34
drag, startPoint x: 427, startPoint y: 343, endPoint x: 501, endPoint y: 275, distance: 100.8
click at [501, 275] on div "Decodable Text" at bounding box center [544, 263] width 126 height 34
drag, startPoint x: 488, startPoint y: 286, endPoint x: 426, endPoint y: 285, distance: 62.4
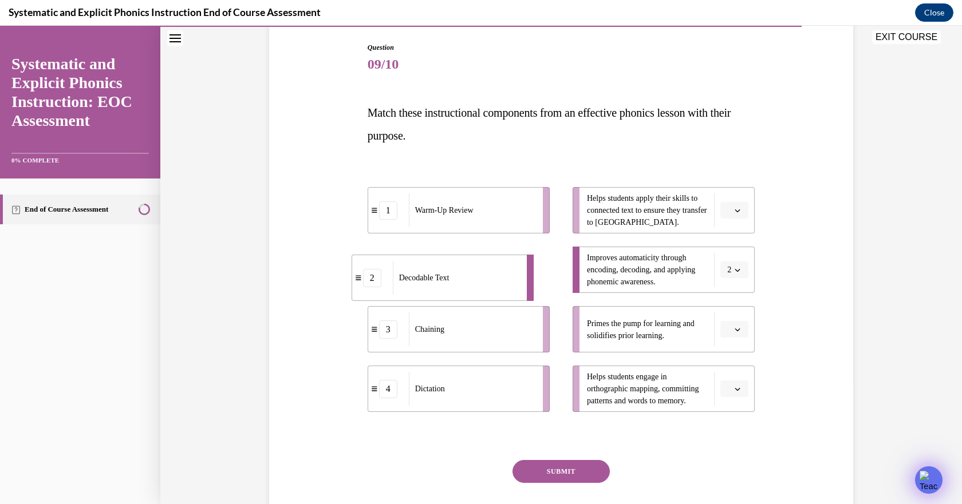
click at [437, 288] on div "Decodable Text" at bounding box center [456, 278] width 126 height 34
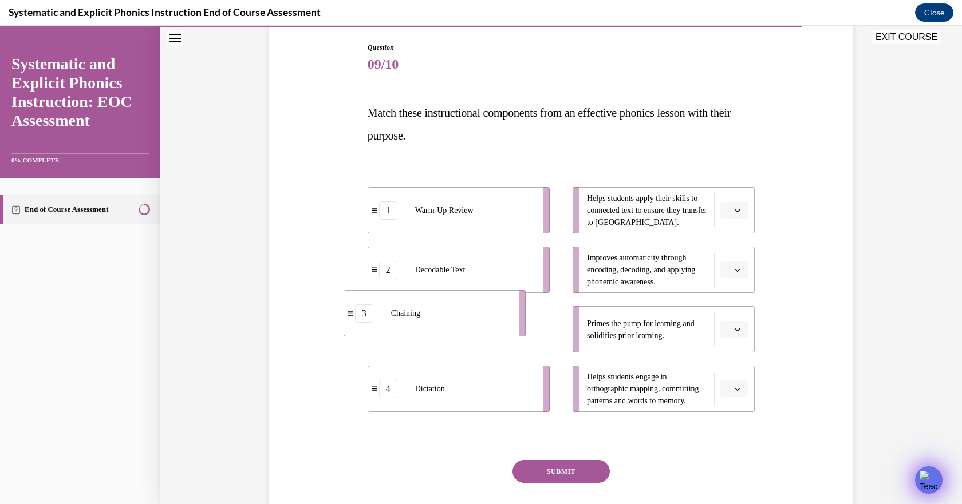
drag, startPoint x: 476, startPoint y: 335, endPoint x: 451, endPoint y: 320, distance: 28.8
click at [451, 320] on div "Chaining" at bounding box center [448, 313] width 126 height 34
drag, startPoint x: 453, startPoint y: 279, endPoint x: 528, endPoint y: 279, distance: 75.0
click at [528, 279] on div "Decodable Text" at bounding box center [477, 270] width 126 height 34
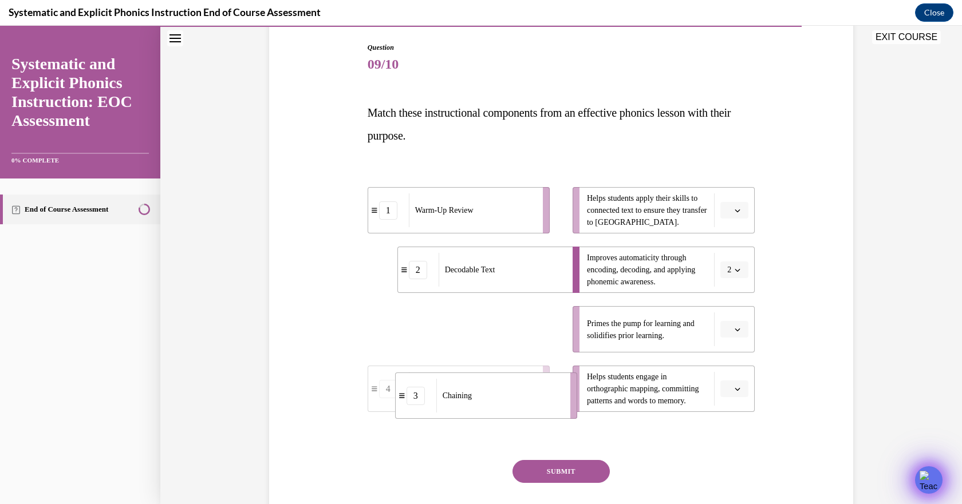
drag, startPoint x: 469, startPoint y: 336, endPoint x: 495, endPoint y: 402, distance: 71.4
drag, startPoint x: 517, startPoint y: 222, endPoint x: 553, endPoint y: 346, distance: 129.9
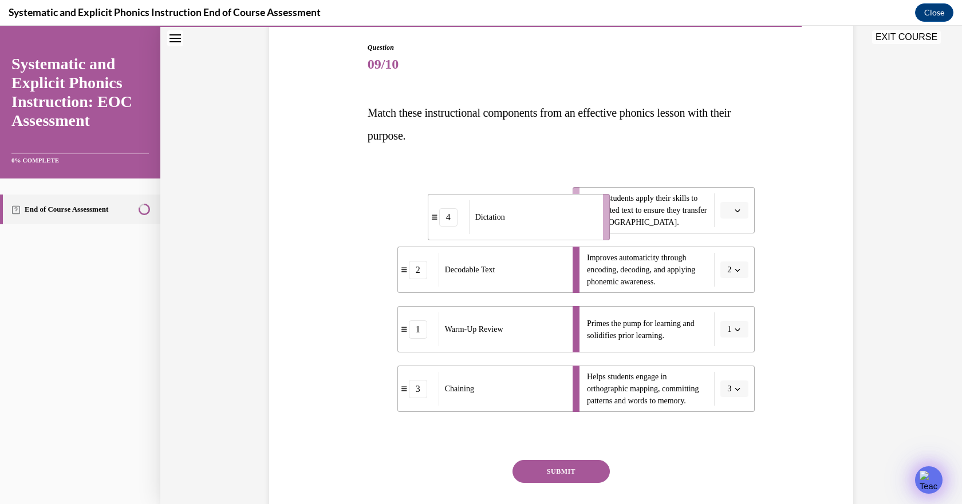
drag, startPoint x: 448, startPoint y: 197, endPoint x: 508, endPoint y: 204, distance: 60.5
click at [508, 204] on div "Dictation" at bounding box center [532, 217] width 126 height 34
click at [575, 477] on button "SUBMIT" at bounding box center [560, 471] width 97 height 23
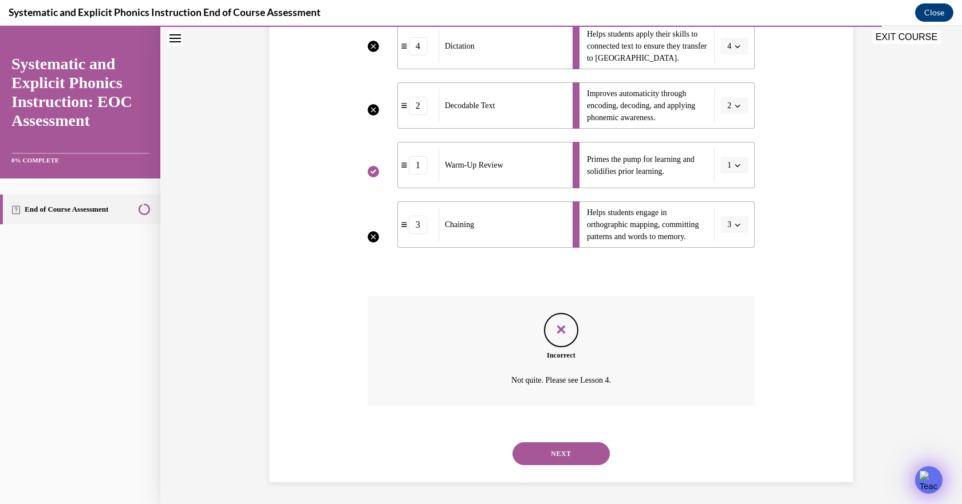
scroll to position [282, 0]
click at [566, 458] on button "NEXT" at bounding box center [560, 452] width 97 height 23
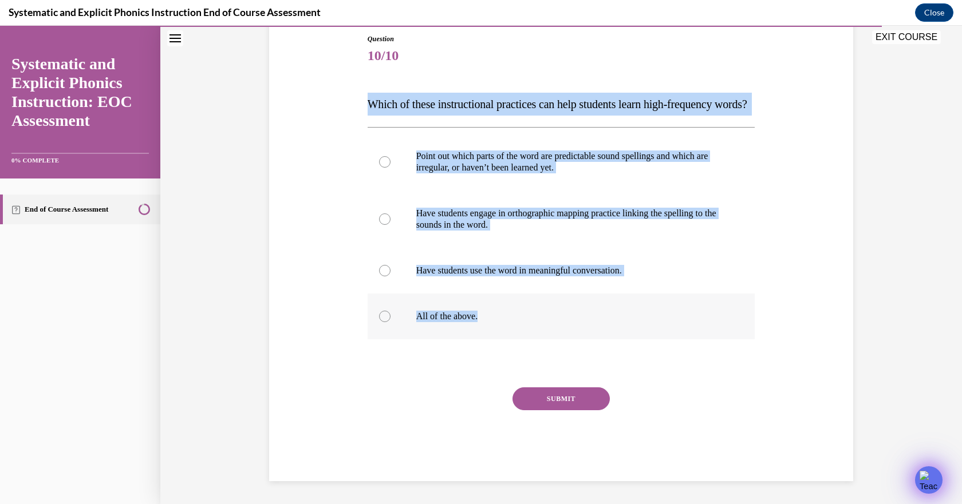
drag, startPoint x: 362, startPoint y: 99, endPoint x: 505, endPoint y: 341, distance: 281.5
click at [505, 341] on div "Question 10/10 Which of these instructional practices can help students learn h…" at bounding box center [561, 249] width 393 height 465
copy div "Which of these instructional practices can help students learn high-frequency w…"
drag, startPoint x: 513, startPoint y: 350, endPoint x: 497, endPoint y: 350, distance: 16.0
click at [513, 339] on div at bounding box center [560, 317] width 387 height 46
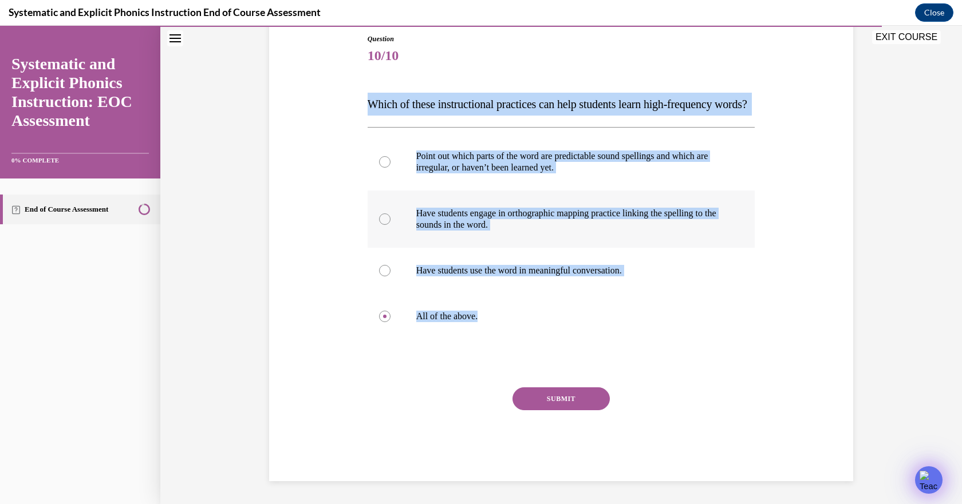
click at [483, 248] on div at bounding box center [560, 219] width 387 height 57
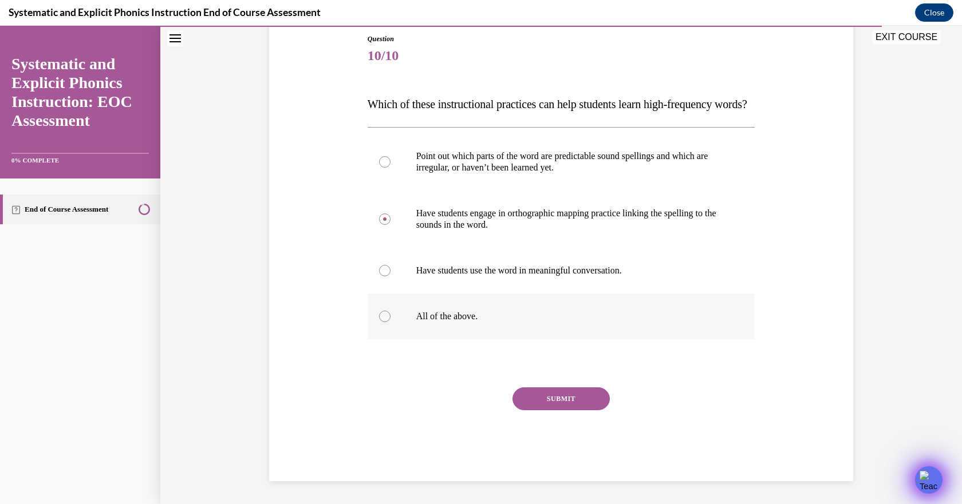
click at [385, 339] on div at bounding box center [560, 317] width 387 height 46
click at [588, 410] on button "SUBMIT" at bounding box center [560, 398] width 97 height 23
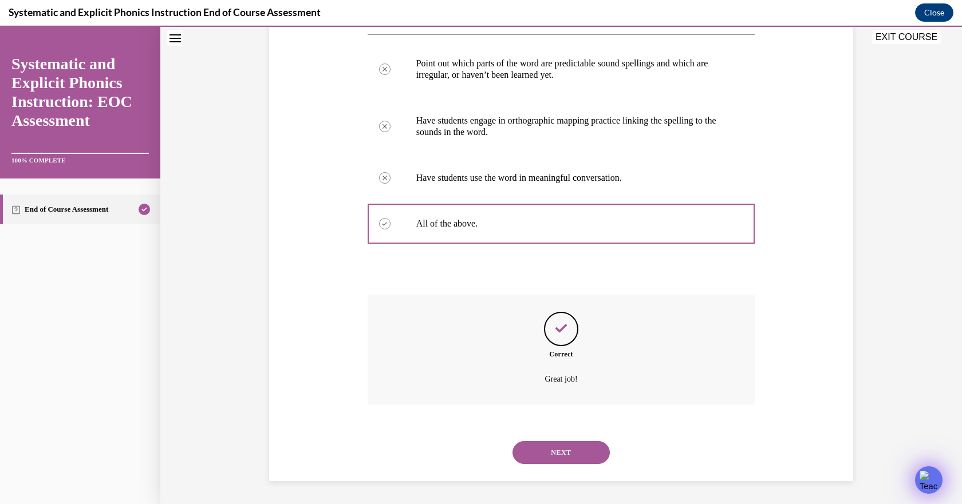
scroll to position [241, 0]
click at [544, 460] on button "NEXT" at bounding box center [560, 452] width 97 height 23
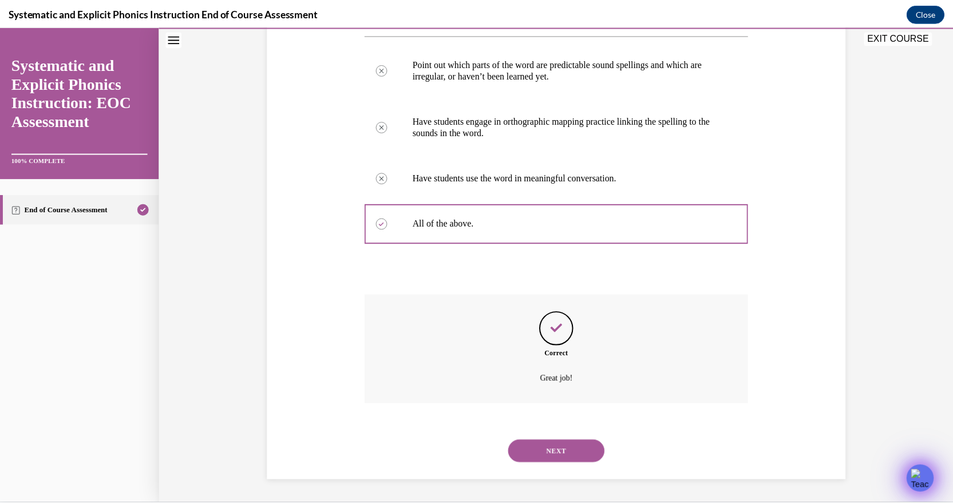
scroll to position [108, 0]
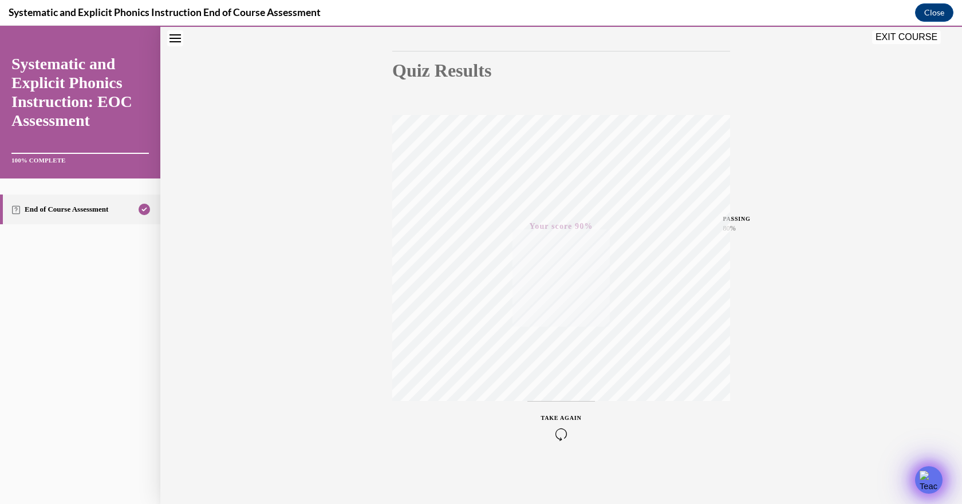
click at [922, 37] on button "EXIT COURSE" at bounding box center [906, 37] width 69 height 14
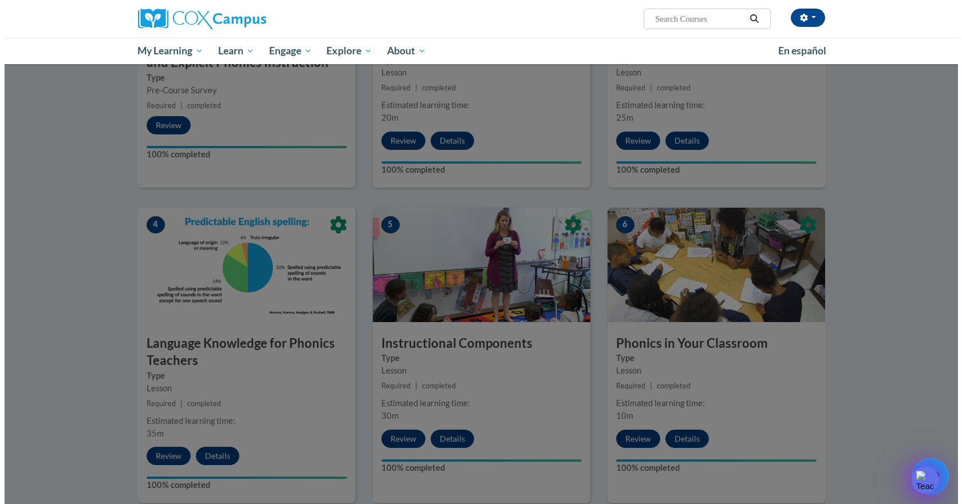
scroll to position [400, 0]
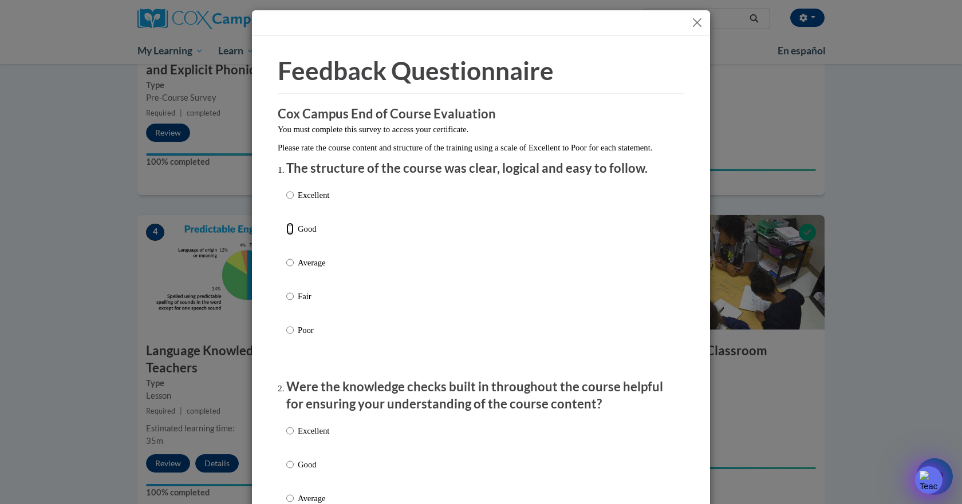
click at [286, 235] on input "Good" at bounding box center [289, 229] width 7 height 13
radio input "true"
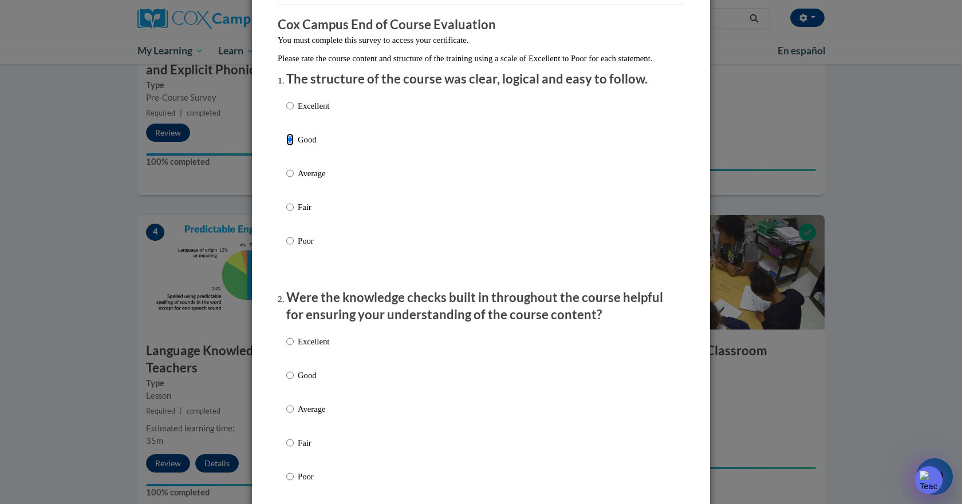
scroll to position [229, 0]
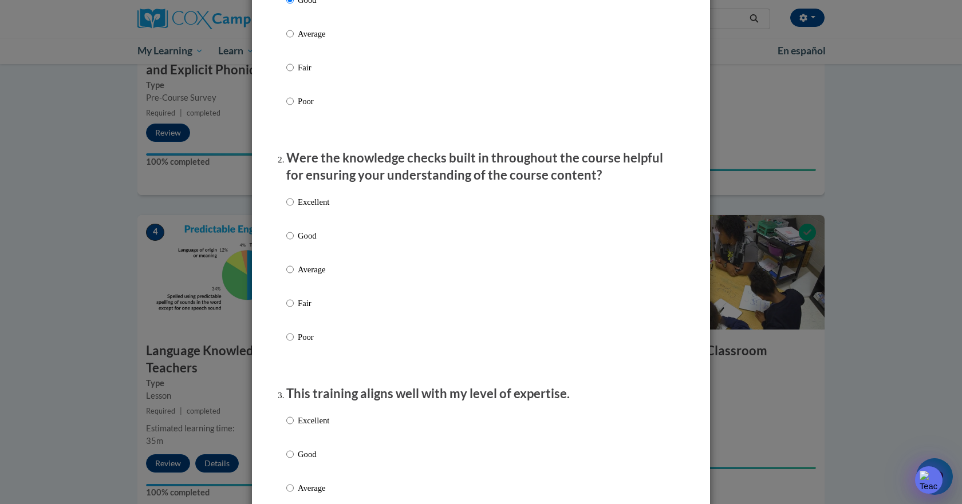
click at [286, 207] on div "Excellent Good Average Fair Poor" at bounding box center [307, 278] width 43 height 177
click at [287, 208] on input "Excellent" at bounding box center [289, 202] width 7 height 13
radio input "true"
click at [286, 461] on input "Good" at bounding box center [289, 454] width 7 height 13
radio input "true"
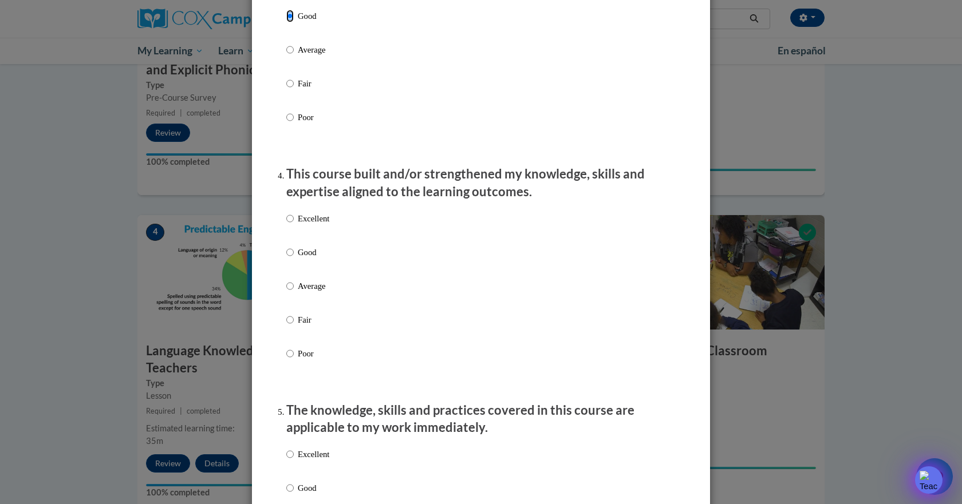
scroll to position [687, 0]
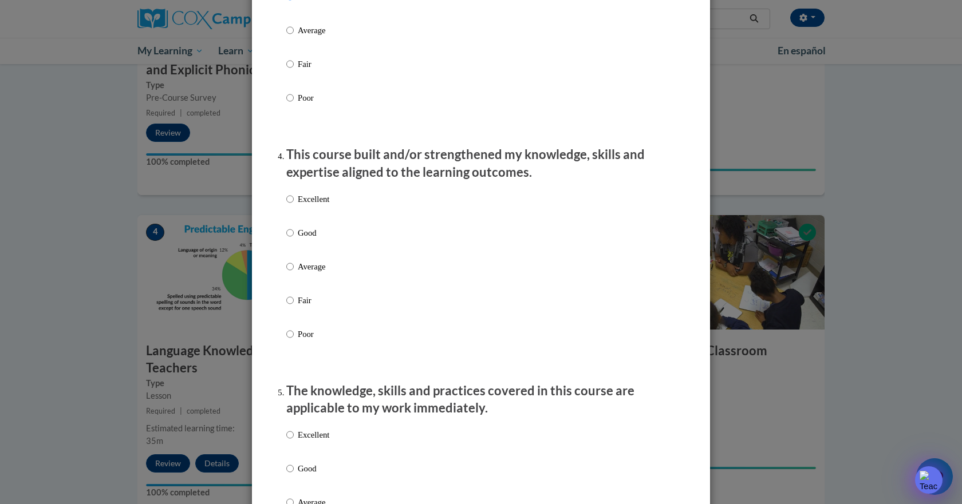
click at [290, 210] on label "Excellent" at bounding box center [307, 208] width 43 height 31
click at [290, 205] on input "Excellent" at bounding box center [289, 199] width 7 height 13
radio input "true"
drag, startPoint x: 283, startPoint y: 443, endPoint x: 291, endPoint y: 443, distance: 8.6
click at [286, 441] on input "Excellent" at bounding box center [289, 435] width 7 height 13
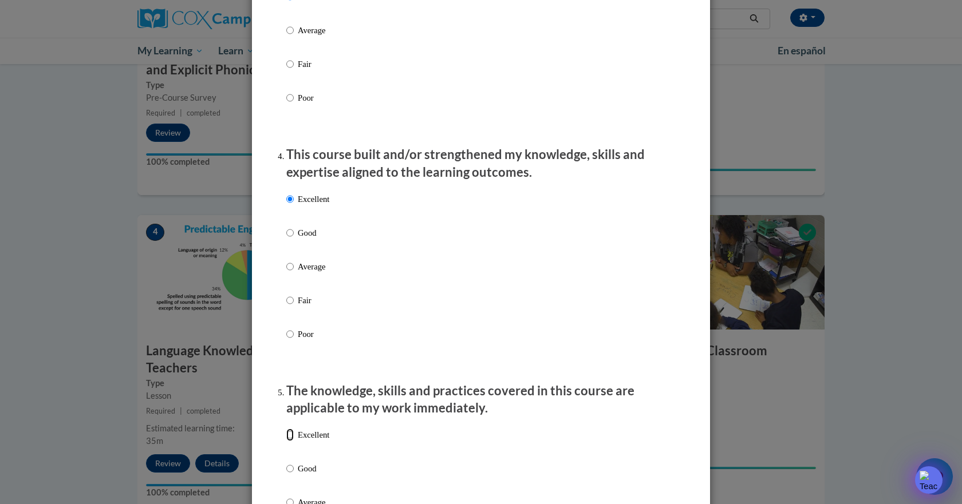
radio input "true"
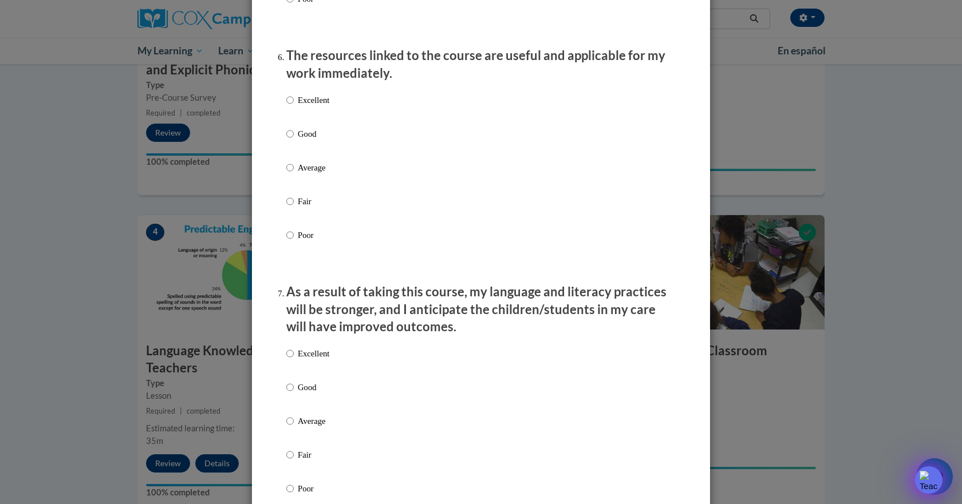
scroll to position [1259, 0]
click at [286, 139] on input "Good" at bounding box center [289, 132] width 7 height 13
radio input "true"
click at [292, 363] on label "Excellent" at bounding box center [307, 361] width 43 height 31
click at [292, 359] on input "Excellent" at bounding box center [289, 352] width 7 height 13
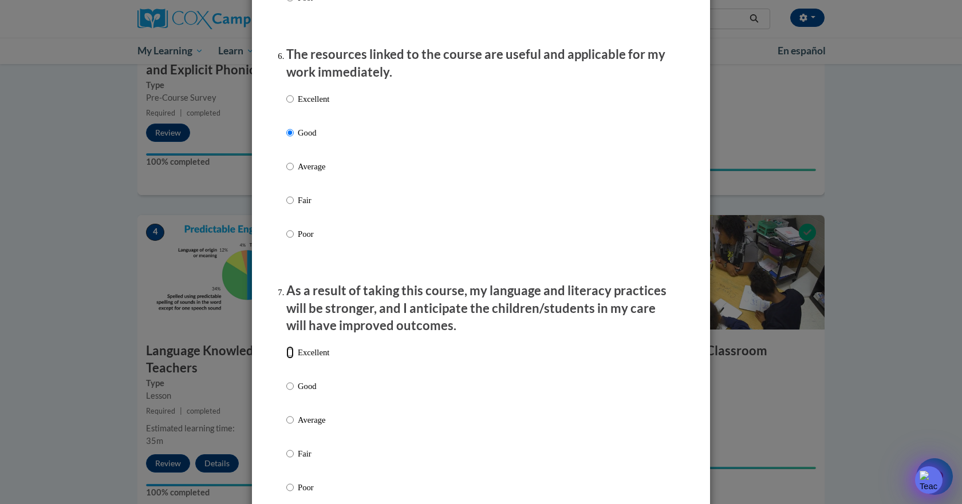
radio input "true"
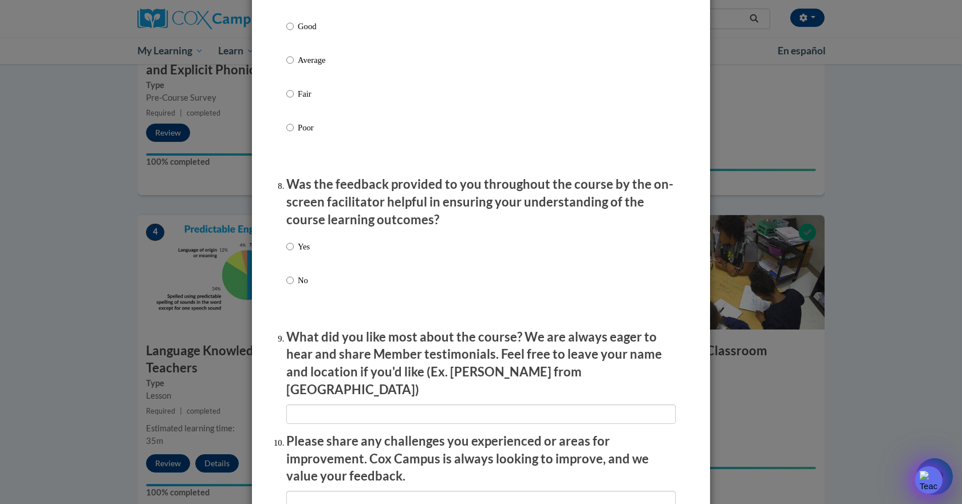
scroll to position [1774, 0]
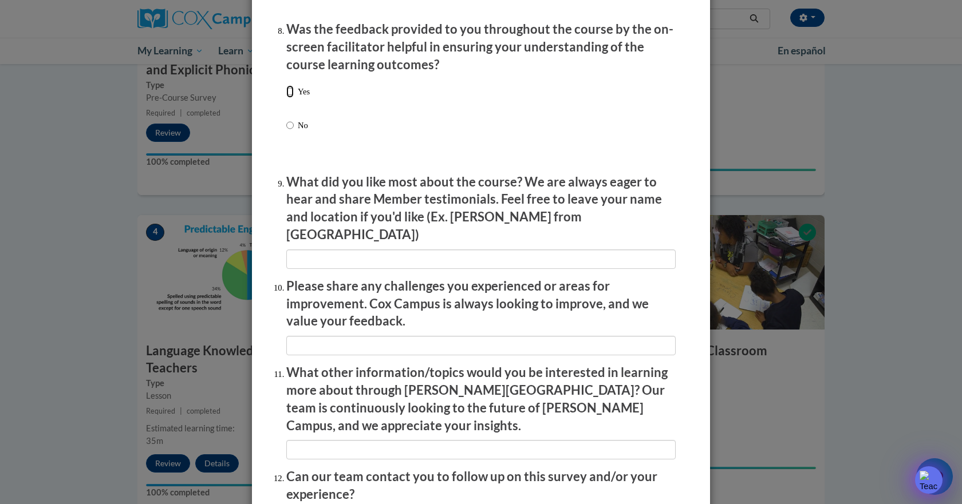
click at [288, 98] on input "Yes" at bounding box center [289, 91] width 7 height 13
radio input "true"
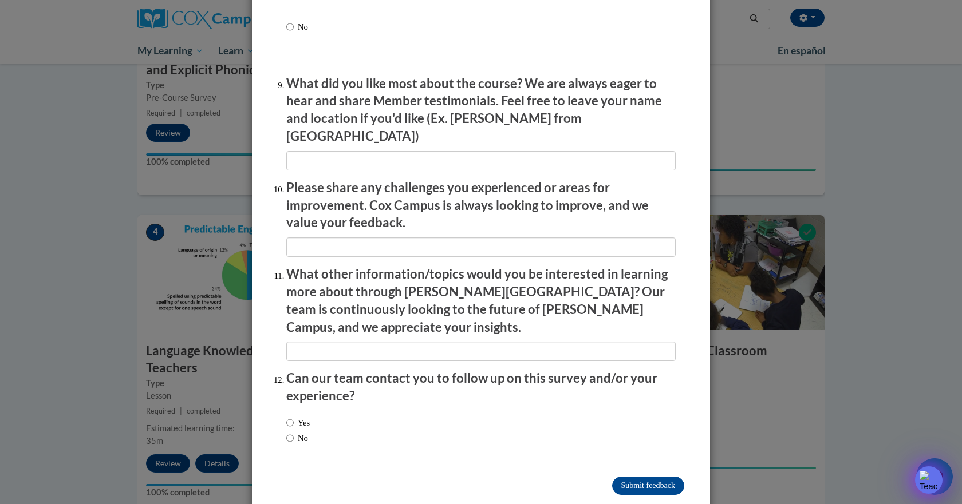
scroll to position [1874, 0]
click at [287, 431] on input "No" at bounding box center [289, 437] width 7 height 13
radio input "true"
click at [634, 476] on input "Submit feedback" at bounding box center [648, 485] width 72 height 18
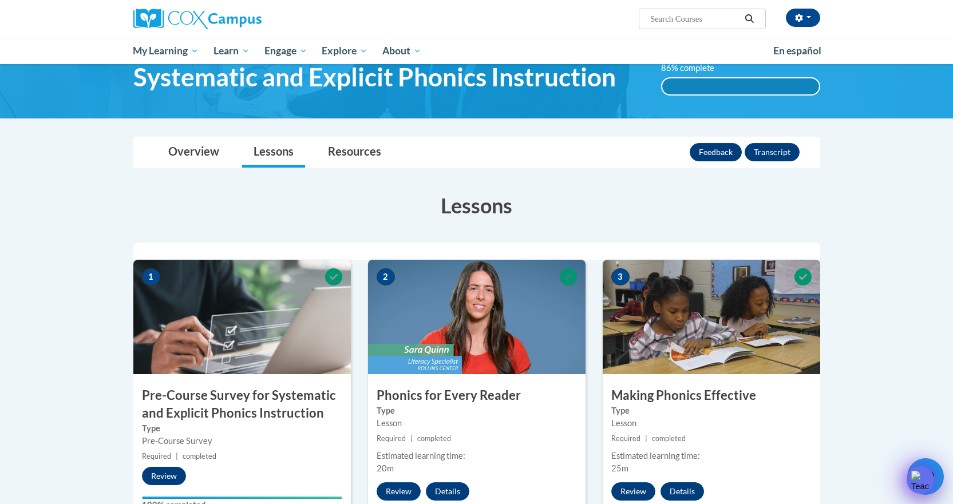
scroll to position [0, 0]
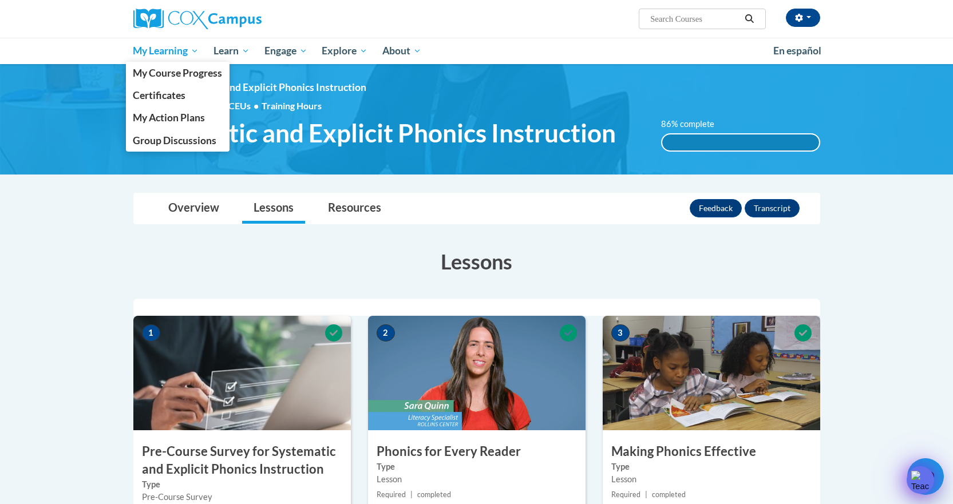
click at [175, 60] on link "My Learning" at bounding box center [166, 51] width 81 height 26
click at [186, 76] on span "My Course Progress" at bounding box center [177, 73] width 89 height 12
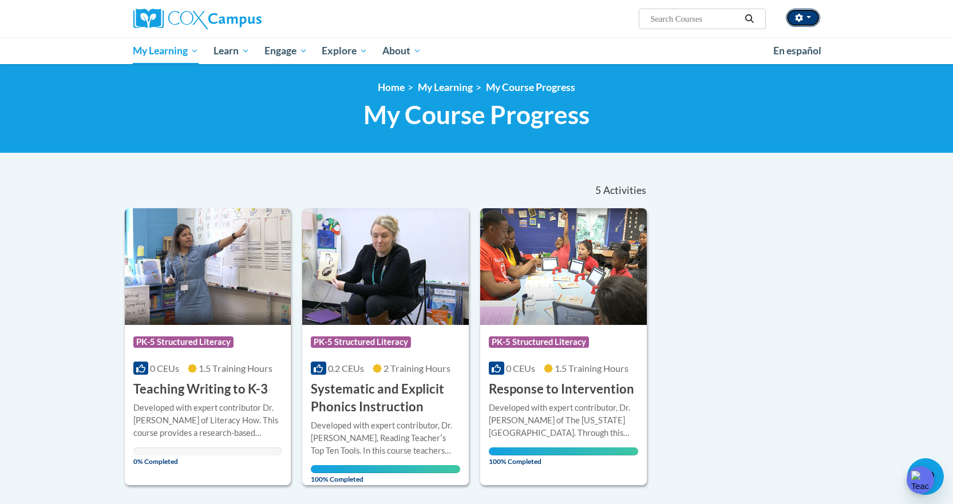
click at [811, 17] on button "button" at bounding box center [803, 18] width 34 height 18
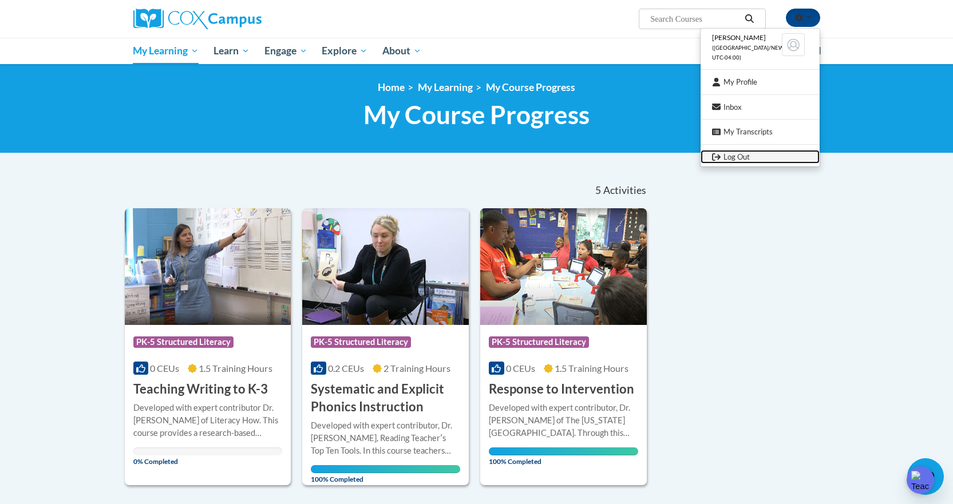
click at [727, 162] on link "Log Out" at bounding box center [760, 157] width 119 height 14
